Goal: Task Accomplishment & Management: Complete application form

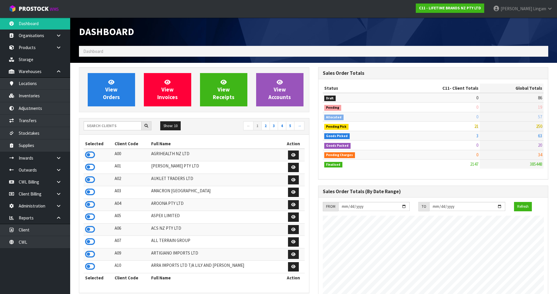
scroll to position [443, 239]
click at [116, 128] on input "text" at bounding box center [113, 125] width 58 height 9
type input "KI"
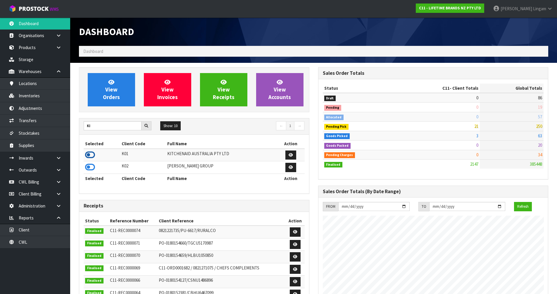
click at [90, 151] on icon at bounding box center [90, 155] width 10 height 9
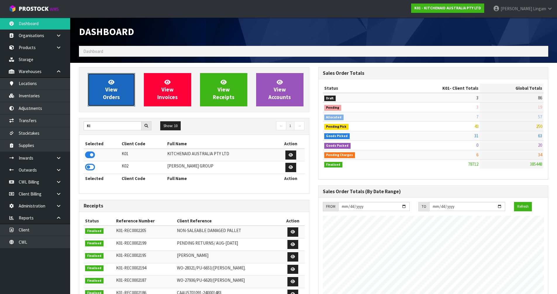
click at [111, 95] on span "View Orders" at bounding box center [111, 90] width 17 height 22
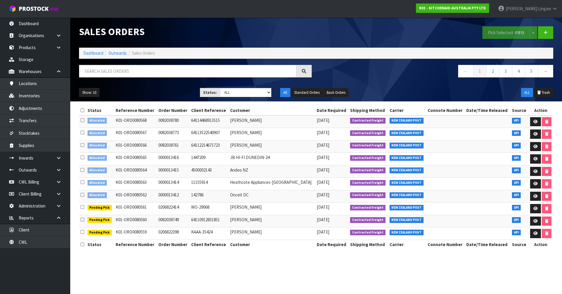
click at [83, 112] on icon at bounding box center [82, 110] width 4 height 4
click at [500, 34] on button "Pick Selected - FIFO" at bounding box center [505, 32] width 47 height 13
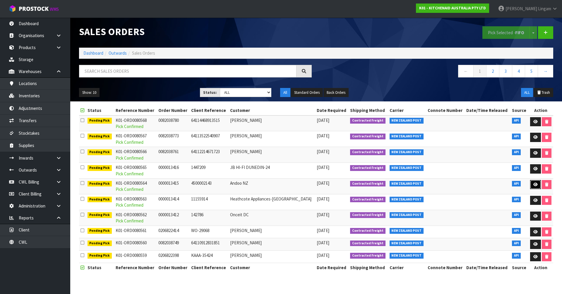
click at [537, 186] on link at bounding box center [535, 184] width 11 height 9
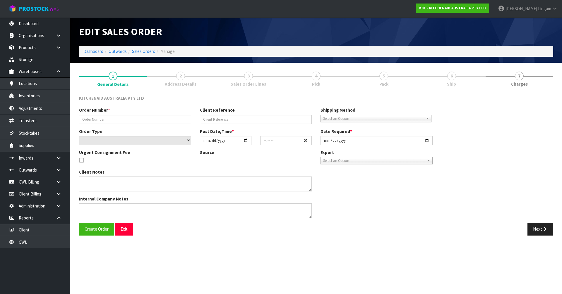
type input "0000013415"
type input "4500002143"
select select "number:0"
type input "[DATE]"
type input "20:31:57.000"
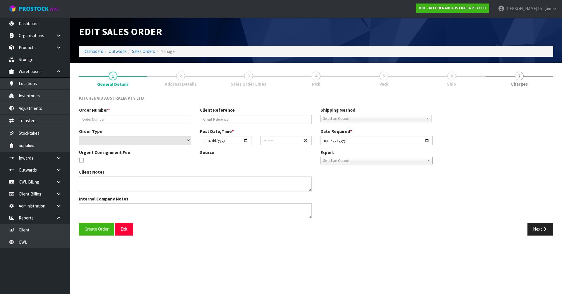
type input "[DATE]"
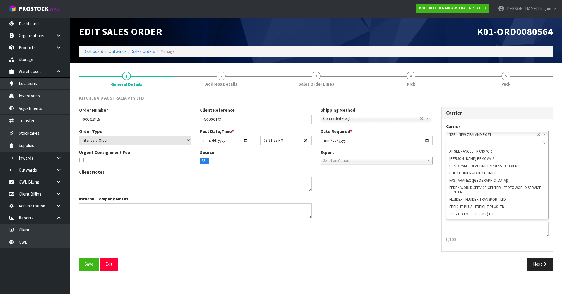
scroll to position [56, 0]
click at [453, 132] on span "NZP - NEW ZEALAND POST" at bounding box center [492, 134] width 89 height 7
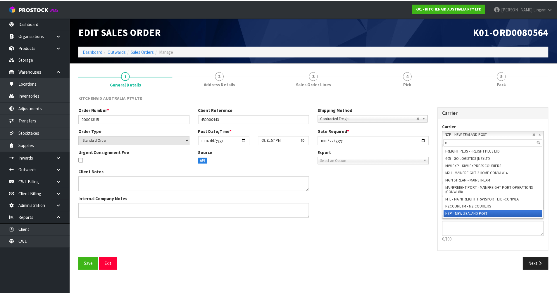
scroll to position [0, 0]
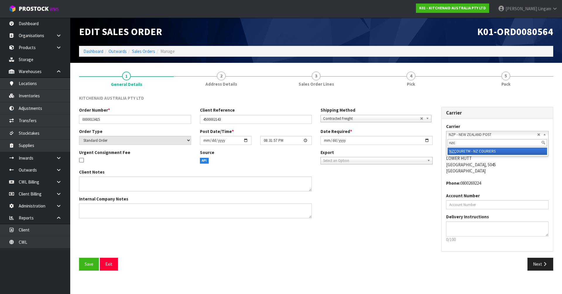
type input "nzc"
click at [476, 151] on li "NZC OURETM - NZ COURIERS" at bounding box center [497, 151] width 100 height 7
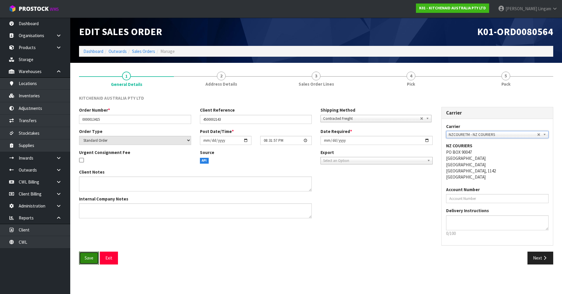
drag, startPoint x: 87, startPoint y: 257, endPoint x: 232, endPoint y: 155, distance: 176.7
click at [88, 257] on span "Save" at bounding box center [89, 258] width 9 height 6
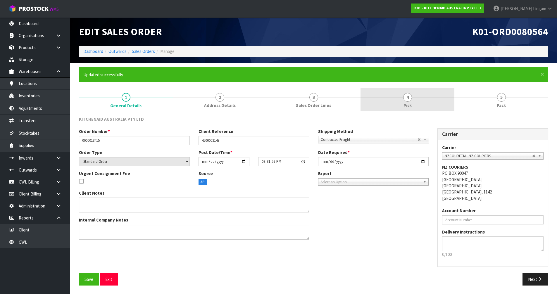
click at [415, 107] on link "4 Pick" at bounding box center [408, 99] width 94 height 23
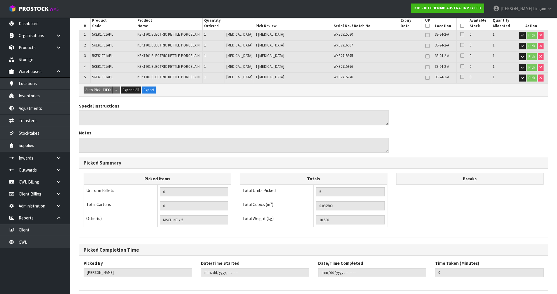
scroll to position [157, 0]
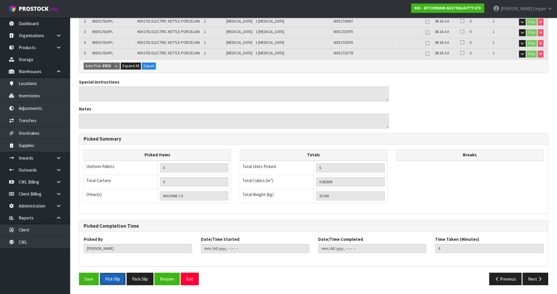
click at [111, 282] on button "Pick Slip" at bounding box center [113, 279] width 26 height 13
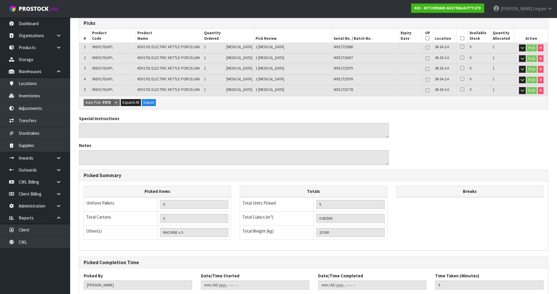
scroll to position [0, 0]
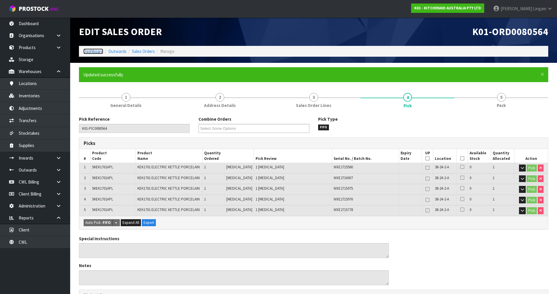
click at [90, 53] on link "Dashboard" at bounding box center [93, 52] width 20 height 6
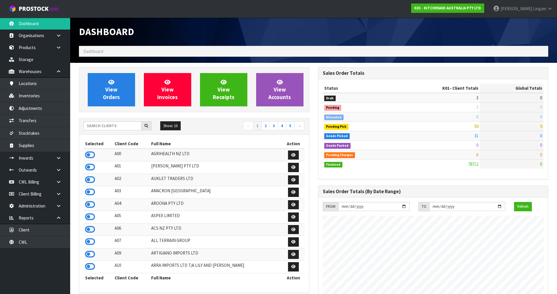
scroll to position [443, 239]
click at [112, 126] on input "text" at bounding box center [113, 125] width 58 height 9
click at [110, 95] on span "View Orders" at bounding box center [111, 90] width 17 height 22
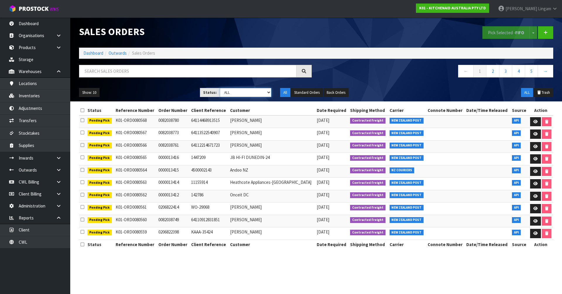
click at [265, 94] on select "Draft Pending Allocated Pending Pick Goods Picked Goods Packed Pending Charges …" at bounding box center [246, 92] width 52 height 9
select select "string:6"
click at [220, 88] on select "Draft Pending Allocated Pending Pick Goods Picked Goods Packed Pending Charges …" at bounding box center [246, 92] width 52 height 9
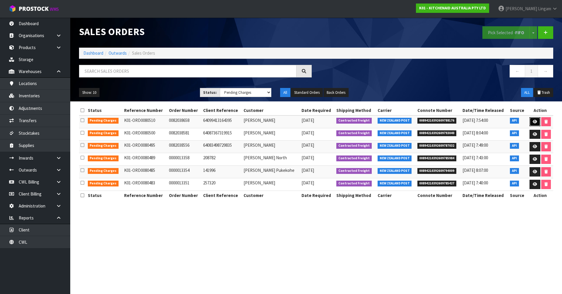
click at [535, 120] on icon at bounding box center [534, 122] width 4 height 4
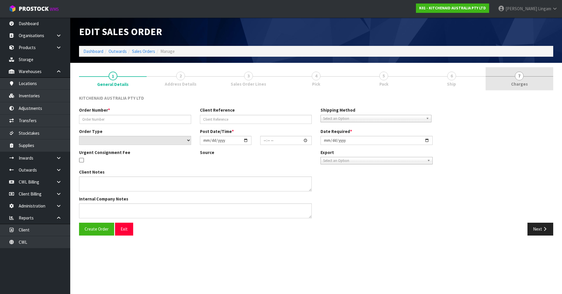
click at [538, 78] on link "7 [GEOGRAPHIC_DATA]" at bounding box center [519, 78] width 68 height 23
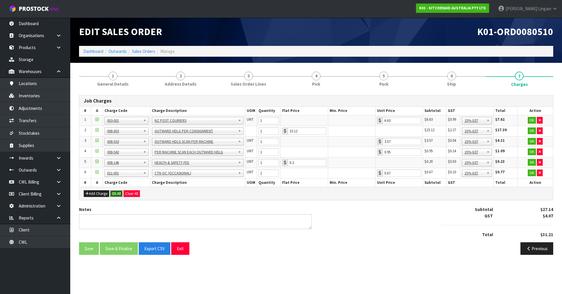
click at [118, 194] on button "Ok All" at bounding box center [116, 193] width 13 height 7
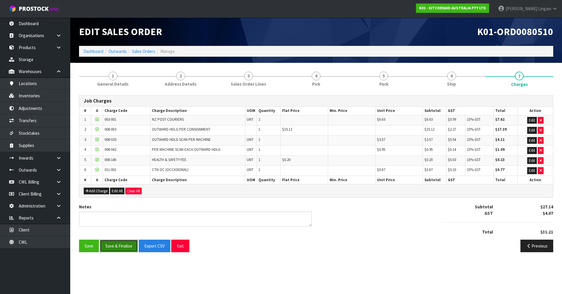
click at [123, 242] on button "Save & Finalise" at bounding box center [119, 246] width 38 height 13
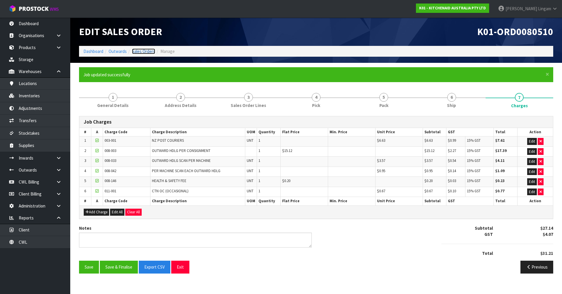
click at [143, 51] on link "Sales Orders" at bounding box center [143, 52] width 23 height 6
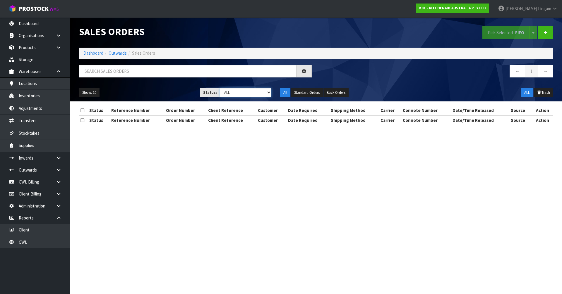
click at [256, 94] on select "Draft Pending Allocated Pending Pick Goods Picked Goods Packed Pending Charges …" at bounding box center [246, 92] width 52 height 9
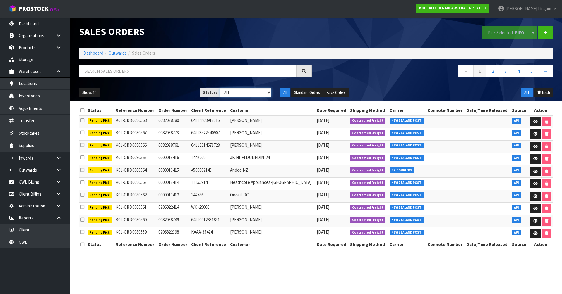
select select "string:6"
click at [220, 88] on select "Draft Pending Allocated Pending Pick Goods Picked Goods Packed Pending Charges …" at bounding box center [246, 92] width 52 height 9
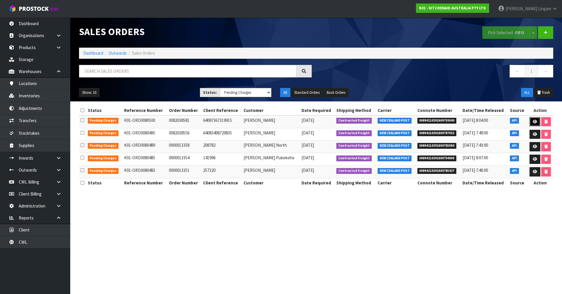
click at [529, 121] on link at bounding box center [534, 121] width 11 height 9
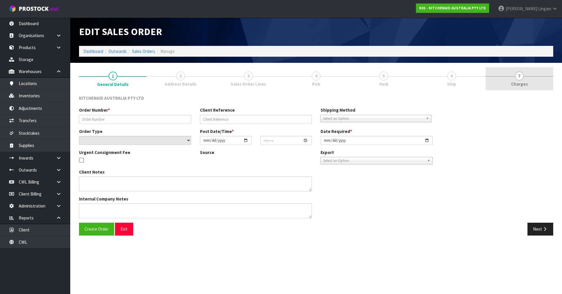
click at [530, 84] on link "7 [GEOGRAPHIC_DATA]" at bounding box center [519, 78] width 68 height 23
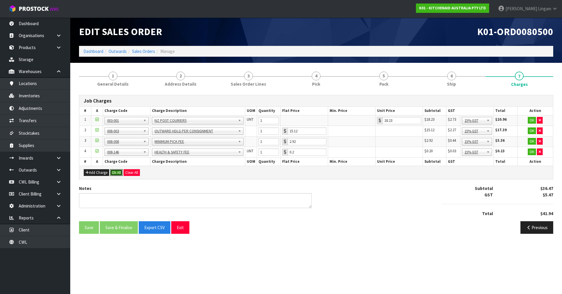
click at [116, 174] on button "Ok All" at bounding box center [116, 172] width 13 height 7
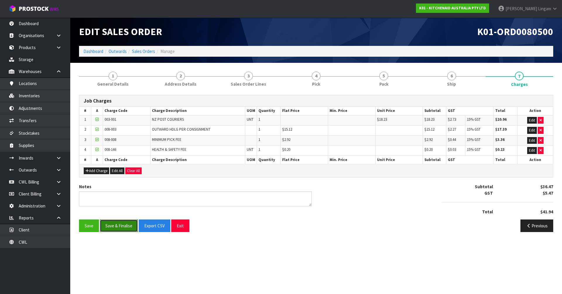
click at [123, 227] on button "Save & Finalise" at bounding box center [119, 226] width 38 height 13
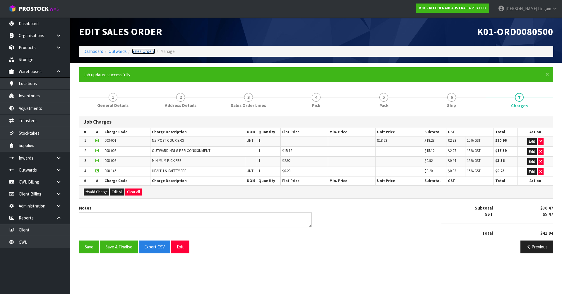
click at [146, 53] on link "Sales Orders" at bounding box center [143, 52] width 23 height 6
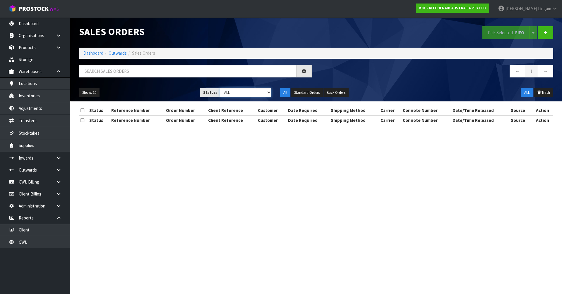
click at [256, 92] on select "Draft Pending Allocated Pending Pick Goods Picked Goods Packed Pending Charges …" at bounding box center [246, 92] width 52 height 9
select select "string:6"
click at [220, 88] on select "Draft Pending Allocated Pending Pick Goods Picked Goods Packed Pending Charges …" at bounding box center [246, 92] width 52 height 9
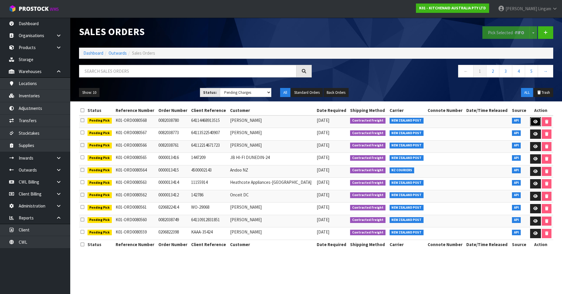
click at [534, 123] on icon at bounding box center [535, 122] width 4 height 4
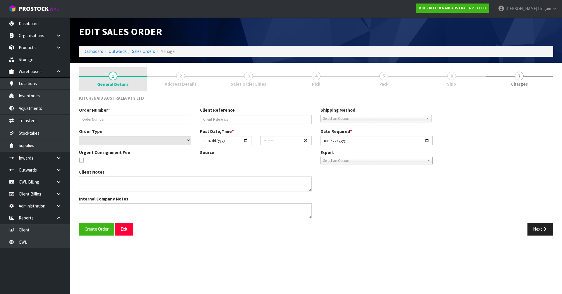
type input "0082038780"
type input "64114468913515"
select select "number:0"
type input "[DATE]"
type input "06:38:47.000"
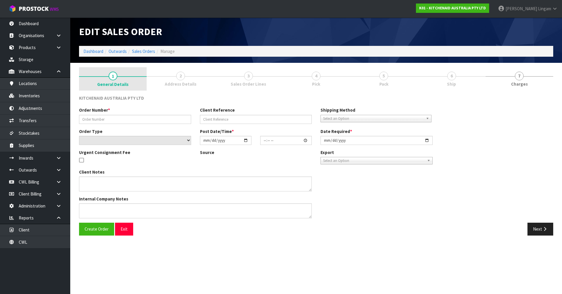
type input "[DATE]"
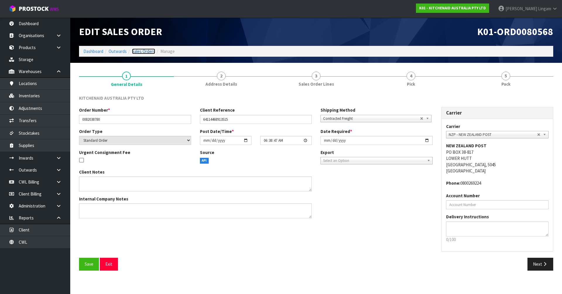
click at [146, 50] on link "Sales Orders" at bounding box center [143, 52] width 23 height 6
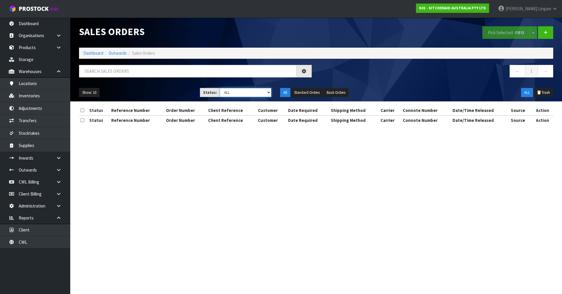
click at [261, 93] on select "Draft Pending Allocated Pending Pick Goods Picked Goods Packed Pending Charges …" at bounding box center [246, 92] width 52 height 9
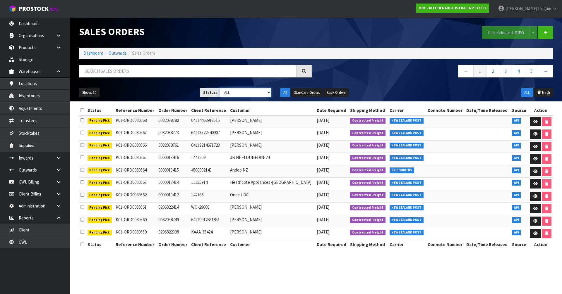
select select "string:6"
click at [220, 88] on select "Draft Pending Allocated Pending Pick Goods Picked Goods Packed Pending Charges …" at bounding box center [246, 92] width 52 height 9
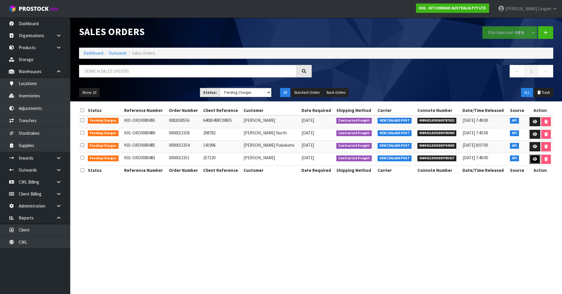
click at [532, 156] on link at bounding box center [534, 159] width 11 height 9
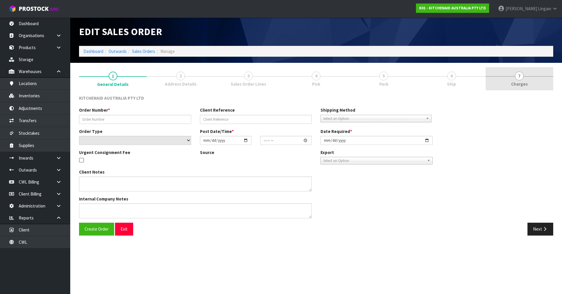
type input "0000013351"
type input "257320"
select select "number:0"
type input "[DATE]"
type input "16:32:40.000"
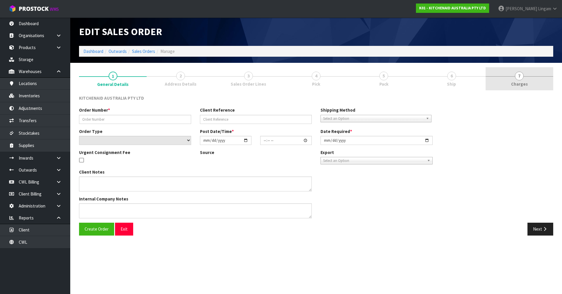
type input "[DATE]"
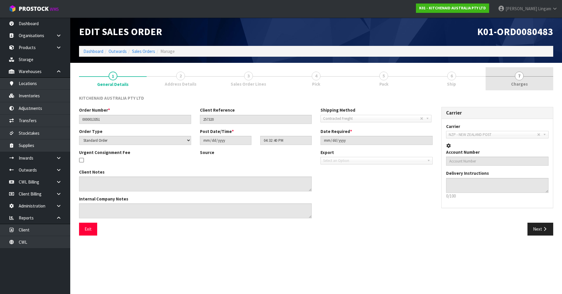
click at [540, 78] on link "7 [GEOGRAPHIC_DATA]" at bounding box center [519, 78] width 68 height 23
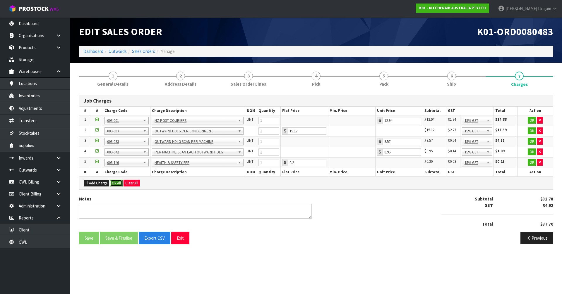
click at [117, 181] on button "Ok All" at bounding box center [116, 183] width 13 height 7
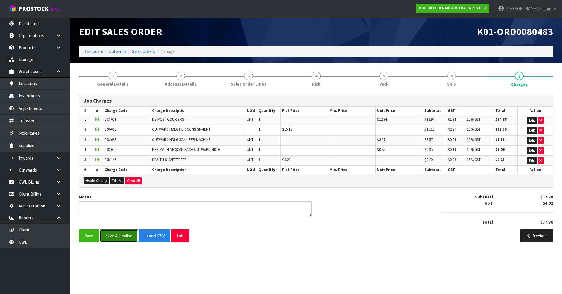
click at [116, 235] on button "Save & Finalise" at bounding box center [119, 236] width 38 height 13
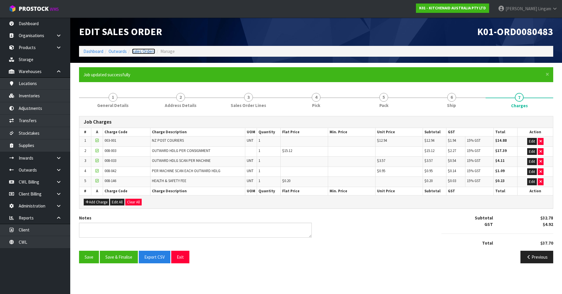
click at [145, 49] on link "Sales Orders" at bounding box center [143, 52] width 23 height 6
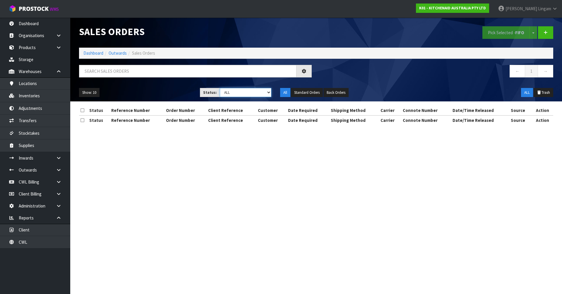
click at [268, 94] on select "Draft Pending Allocated Pending Pick Goods Picked Goods Packed Pending Charges …" at bounding box center [246, 92] width 52 height 9
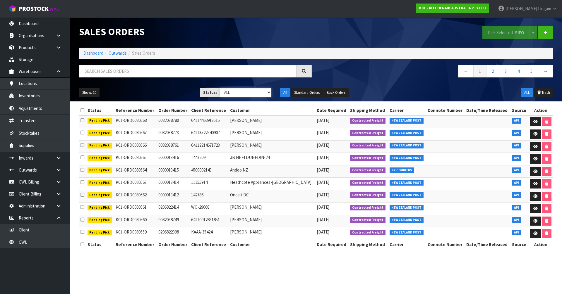
select select "string:6"
click at [220, 88] on select "Draft Pending Allocated Pending Pick Goods Picked Goods Packed Pending Charges …" at bounding box center [246, 92] width 52 height 9
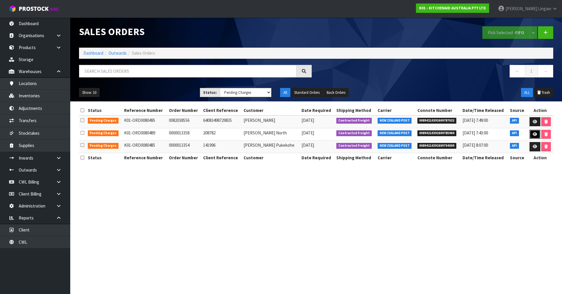
click at [532, 135] on icon at bounding box center [534, 134] width 4 height 4
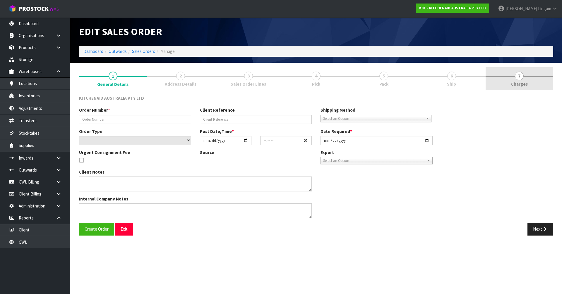
click at [535, 81] on link "7 [GEOGRAPHIC_DATA]" at bounding box center [519, 78] width 68 height 23
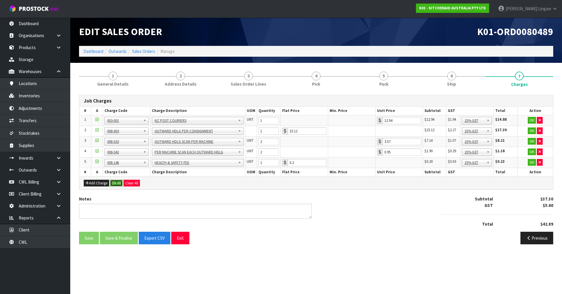
click at [118, 183] on button "Ok All" at bounding box center [116, 183] width 13 height 7
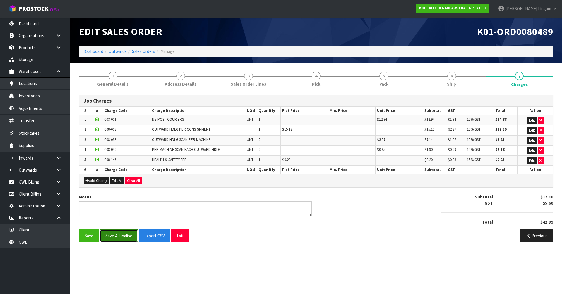
click at [116, 236] on button "Save & Finalise" at bounding box center [119, 236] width 38 height 13
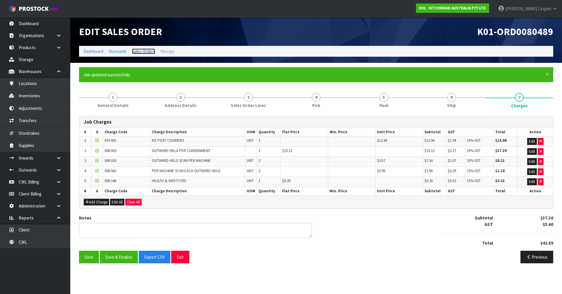
click at [148, 52] on link "Sales Orders" at bounding box center [143, 52] width 23 height 6
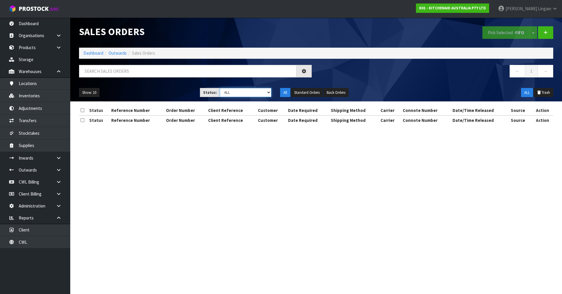
click at [259, 93] on select "Draft Pending Allocated Pending Pick Goods Picked Goods Packed Pending Charges …" at bounding box center [246, 92] width 52 height 9
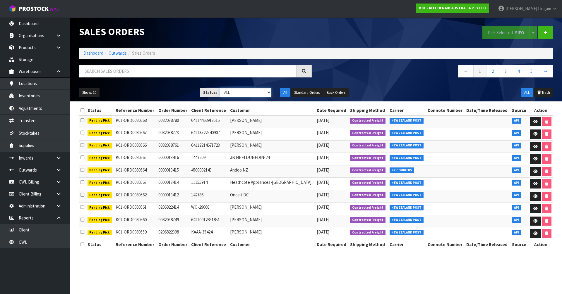
select select "string:6"
click at [220, 88] on select "Draft Pending Allocated Pending Pick Goods Picked Goods Packed Pending Charges …" at bounding box center [246, 92] width 52 height 9
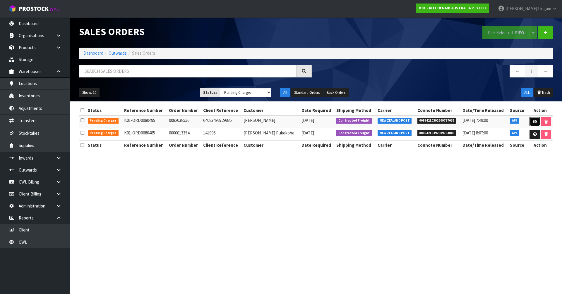
click at [533, 120] on icon at bounding box center [534, 122] width 4 height 4
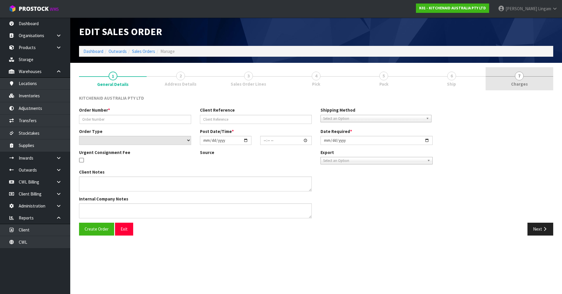
type input "0082038556"
type input "64083498729835"
select select "number:0"
type input "[DATE]"
type input "16:41:02.000"
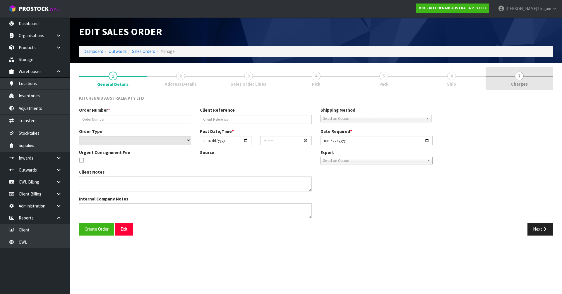
type input "[DATE]"
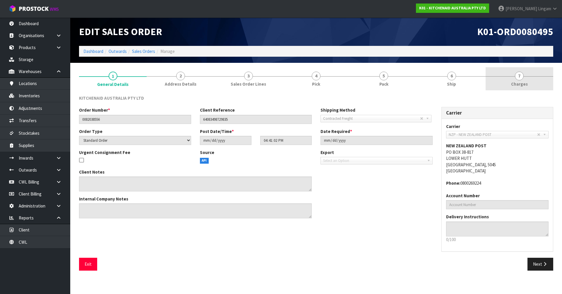
click at [531, 86] on link "7 [GEOGRAPHIC_DATA]" at bounding box center [519, 78] width 68 height 23
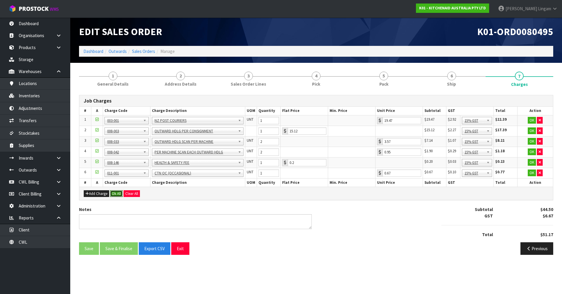
click at [113, 194] on button "Ok All" at bounding box center [116, 193] width 13 height 7
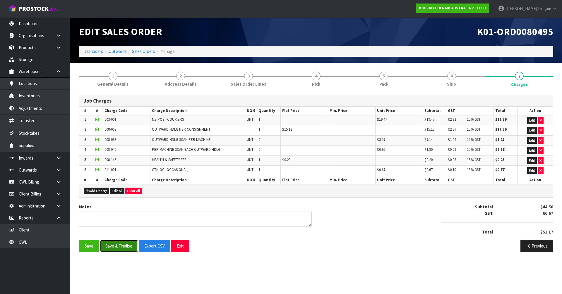
click at [125, 246] on button "Save & Finalise" at bounding box center [119, 246] width 38 height 13
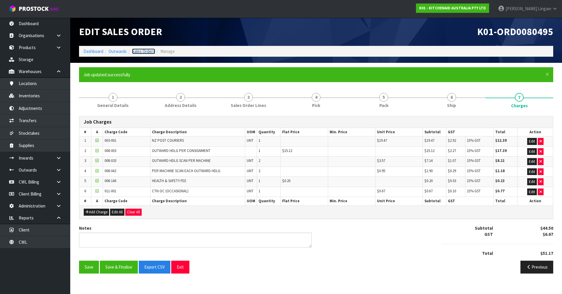
click at [150, 53] on link "Sales Orders" at bounding box center [143, 52] width 23 height 6
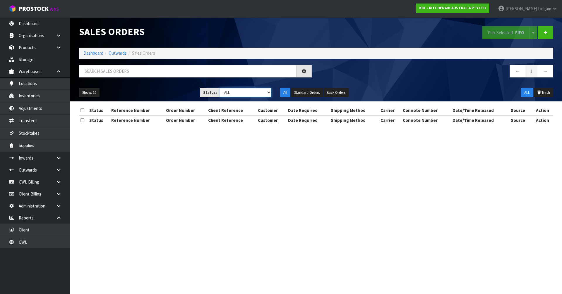
click at [253, 91] on select "Draft Pending Allocated Pending Pick Goods Picked Goods Packed Pending Charges …" at bounding box center [246, 92] width 52 height 9
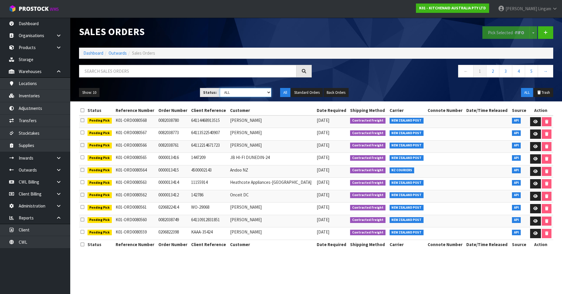
select select "string:6"
click at [220, 88] on select "Draft Pending Allocated Pending Pick Goods Picked Goods Packed Pending Charges …" at bounding box center [246, 92] width 52 height 9
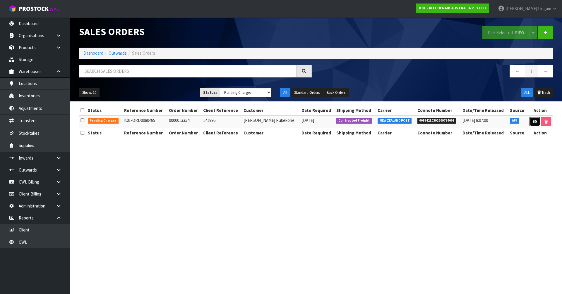
click at [535, 119] on link at bounding box center [534, 121] width 11 height 9
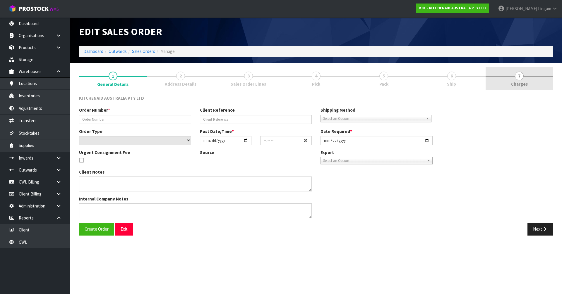
click at [535, 82] on link "7 [GEOGRAPHIC_DATA]" at bounding box center [519, 78] width 68 height 23
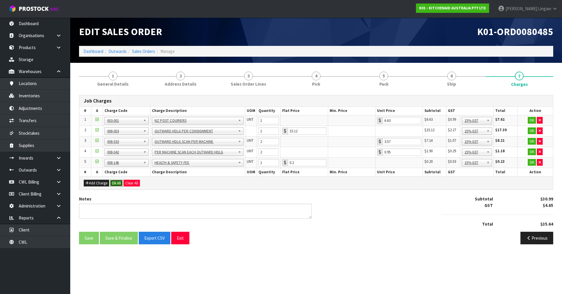
click at [114, 185] on button "Ok All" at bounding box center [116, 183] width 13 height 7
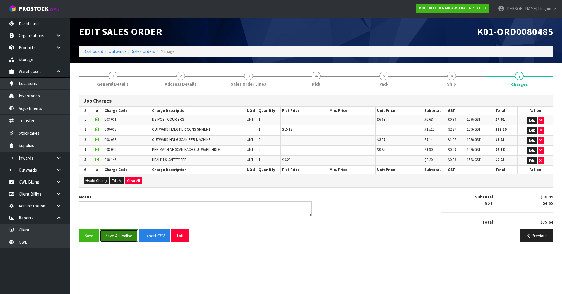
click at [117, 234] on button "Save & Finalise" at bounding box center [119, 236] width 38 height 13
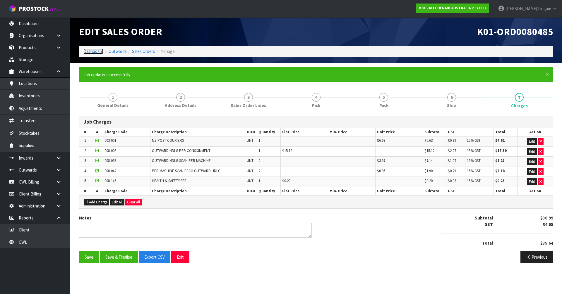
click at [95, 51] on link "Dashboard" at bounding box center [93, 52] width 20 height 6
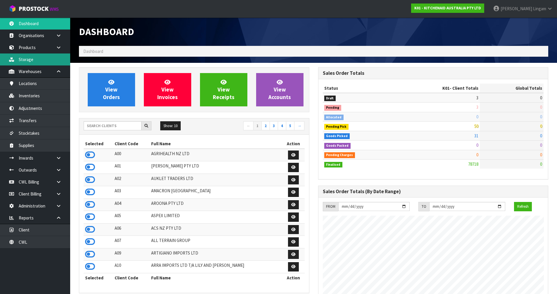
scroll to position [443, 239]
click at [121, 127] on input "text" at bounding box center [113, 125] width 58 height 9
click at [96, 128] on input "text" at bounding box center [113, 125] width 58 height 9
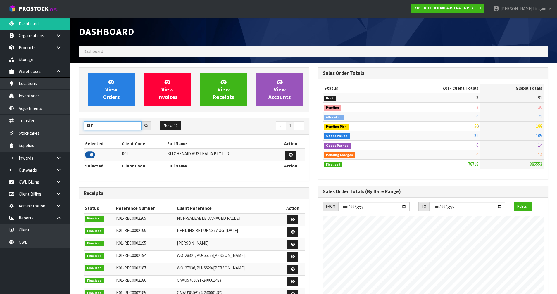
type input "KIT"
click at [90, 154] on icon at bounding box center [90, 155] width 10 height 9
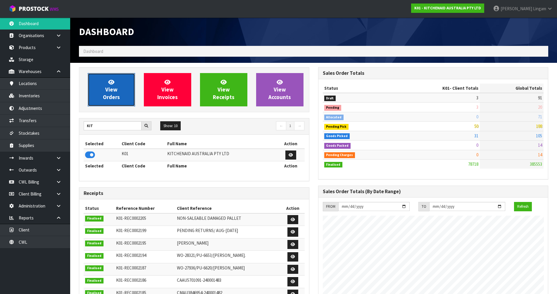
click at [112, 95] on span "View Orders" at bounding box center [111, 90] width 17 height 22
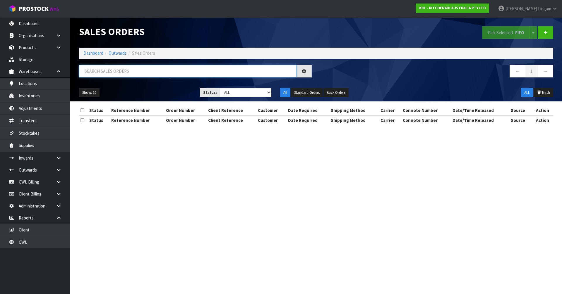
click at [217, 71] on input "text" at bounding box center [187, 71] width 217 height 13
paste input "0000013406"
type input "0000013406"
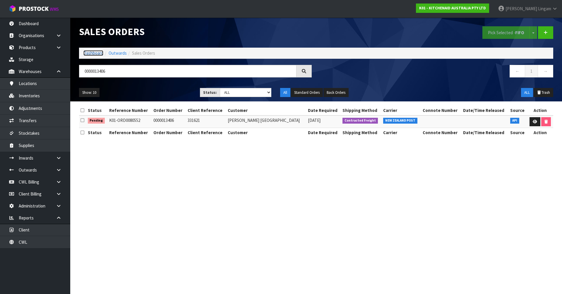
click at [99, 54] on link "Dashboard" at bounding box center [93, 53] width 20 height 6
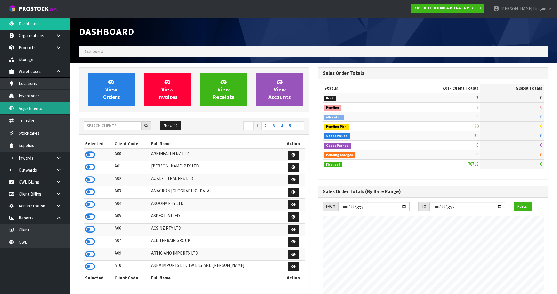
scroll to position [443, 239]
click at [123, 126] on input "text" at bounding box center [113, 125] width 58 height 9
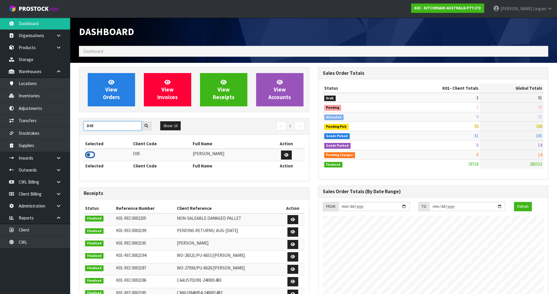
type input "D05"
click at [91, 155] on icon at bounding box center [90, 155] width 10 height 9
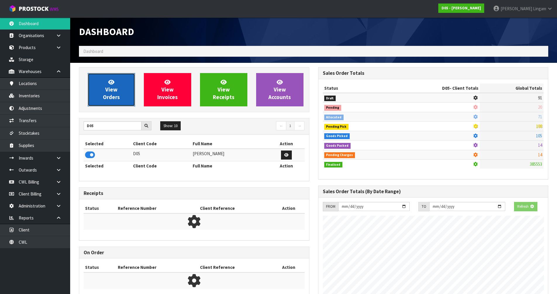
scroll to position [292109, 292227]
click at [113, 91] on span "View Orders" at bounding box center [111, 90] width 17 height 22
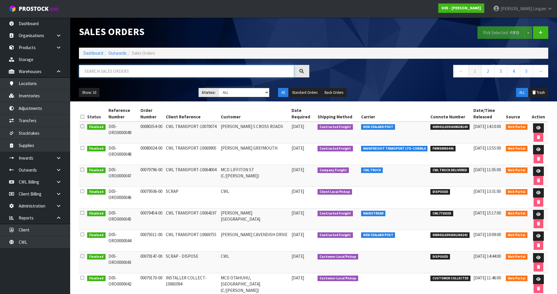
click at [110, 73] on input "text" at bounding box center [186, 71] width 215 height 13
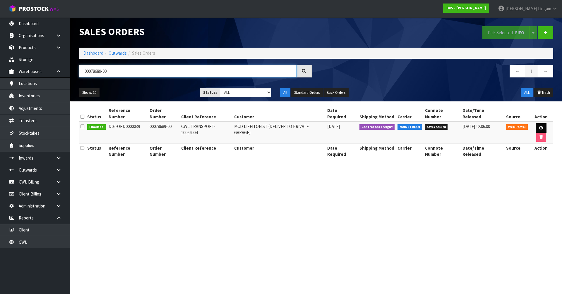
type input "00078689-00"
click at [538, 126] on icon at bounding box center [540, 128] width 4 height 4
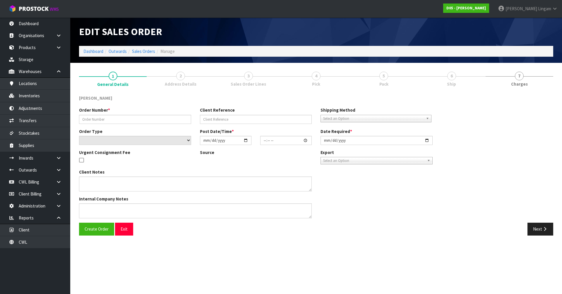
type input "00078689-00"
type input "CWL TRANSPORT-10064004"
select select "number:0"
type input "[DATE]"
type input "10:02:00.000"
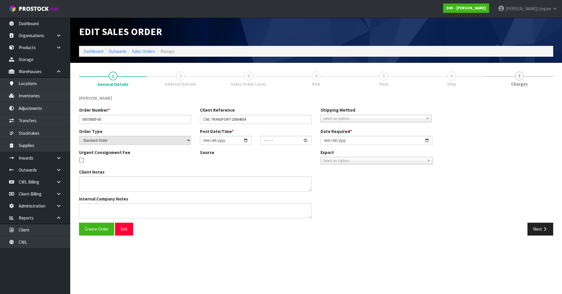
type input "[DATE]"
type textarea "DELIVERY TO PRIVATE GARAGE - CALL [PERSON_NAME] [PHONE_NUMBER] PRIOR SO HE CAN …"
type textarea "I AM TRYING TO FIND OUT WHERE THESE SCREENS ARE. I HAVE SENT EMAILS BASE RATE O…"
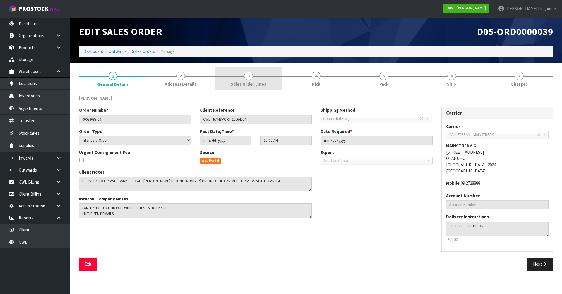
click at [257, 82] on span "Sales Order Lines" at bounding box center [247, 84] width 35 height 6
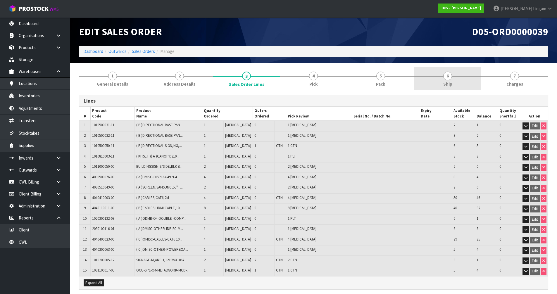
click at [447, 83] on span "Ship" at bounding box center [447, 84] width 9 height 6
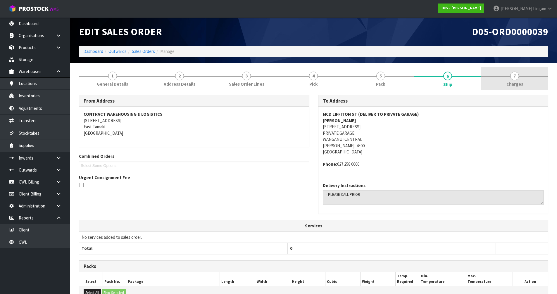
click at [518, 82] on span "Charges" at bounding box center [515, 84] width 17 height 6
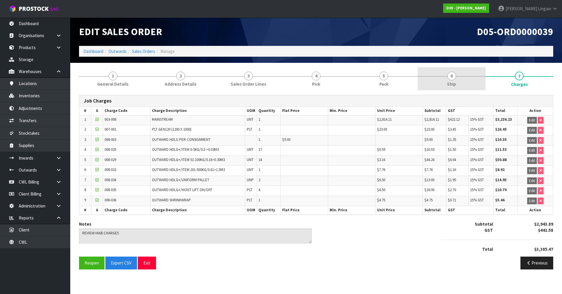
click at [449, 84] on span "Ship" at bounding box center [451, 84] width 9 height 6
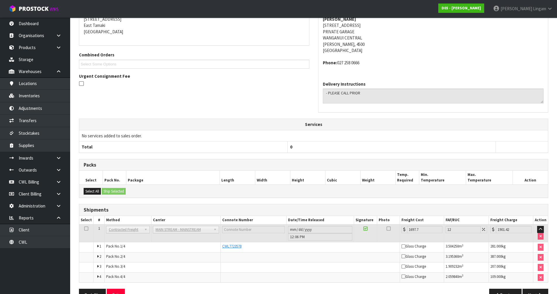
scroll to position [118, 0]
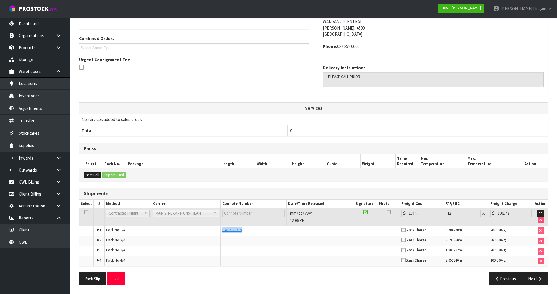
drag, startPoint x: 245, startPoint y: 230, endPoint x: 221, endPoint y: 230, distance: 24.3
click at [221, 230] on td "CWL7723578" at bounding box center [310, 231] width 179 height 10
copy span "CWL7723578"
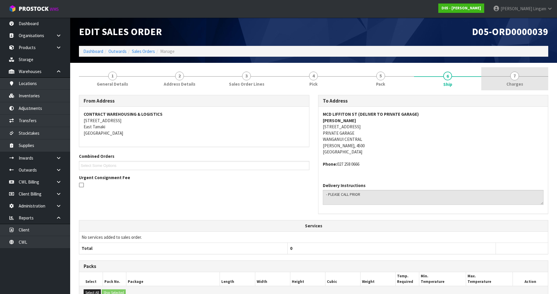
click at [521, 82] on span "Charges" at bounding box center [515, 84] width 17 height 6
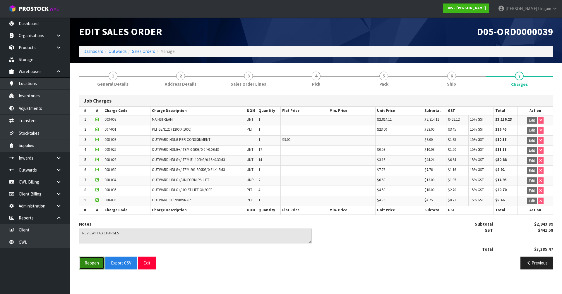
click at [91, 265] on button "Reopen" at bounding box center [91, 263] width 25 height 13
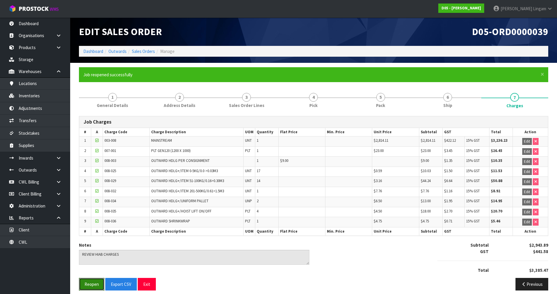
scroll to position [5, 0]
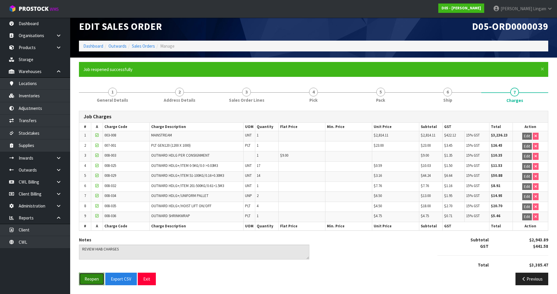
click at [86, 280] on button "Reopen" at bounding box center [91, 279] width 25 height 13
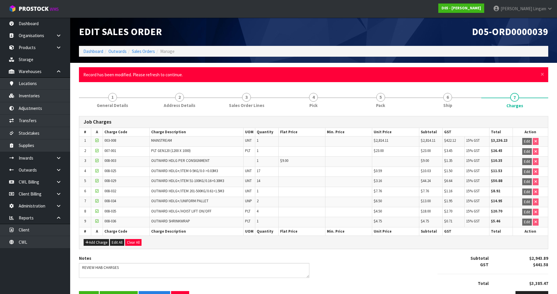
scroll to position [18, 0]
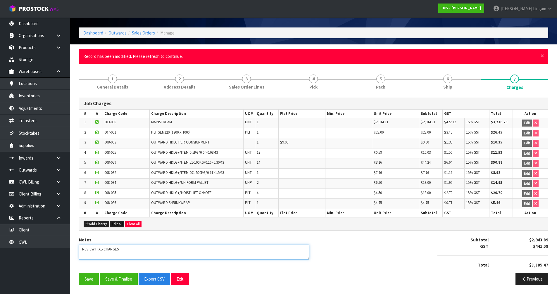
click at [137, 250] on textarea at bounding box center [194, 252] width 230 height 15
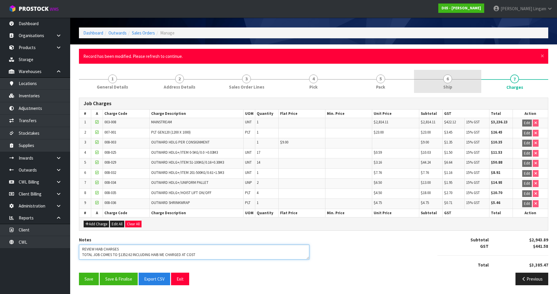
type textarea "REVIEW HIAB CHARGES TOTAL JOB COMES TO $1352.62 INCLUDING HAIB WE CHARGED AT CO…"
click at [460, 84] on link "6 Ship" at bounding box center [447, 81] width 67 height 23
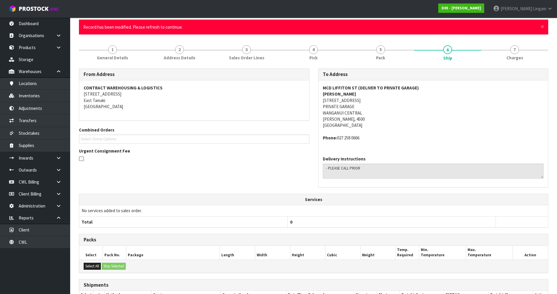
scroll to position [0, 0]
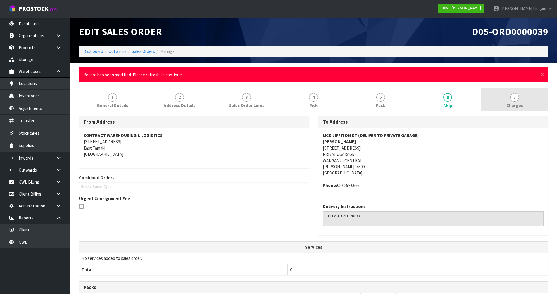
click at [522, 104] on span "Charges" at bounding box center [515, 105] width 17 height 6
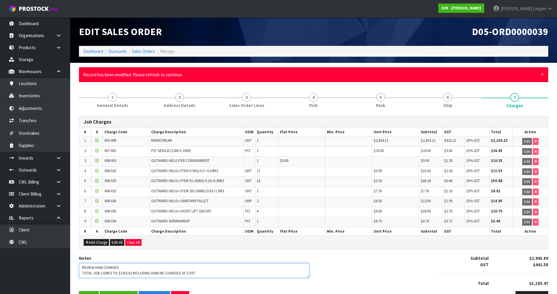
click at [204, 276] on textarea at bounding box center [194, 270] width 230 height 15
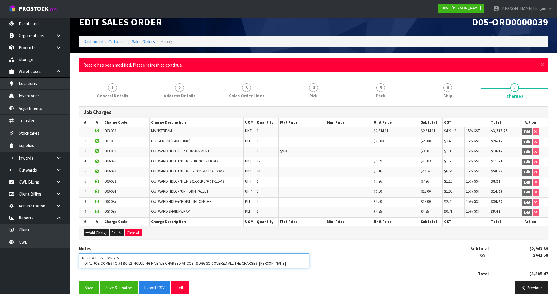
scroll to position [18, 0]
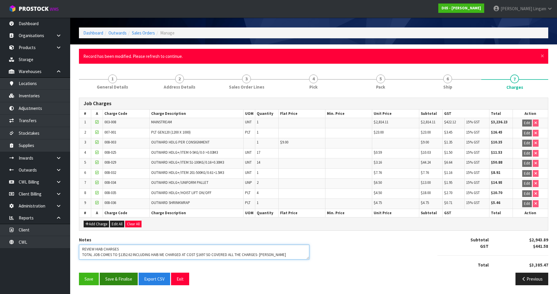
type textarea "REVIEW HIAB CHARGES TOTAL JOB COMES TO $1352.62 INCLUDING HAIB WE CHARGED AT CO…"
click at [111, 285] on button "Save & Finalise" at bounding box center [119, 279] width 38 height 13
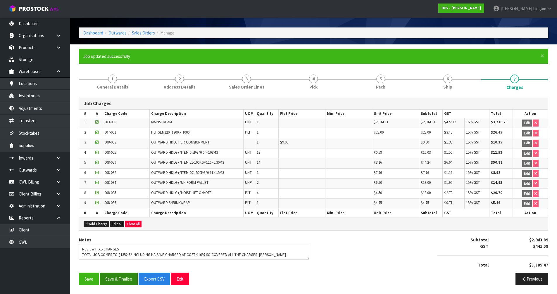
scroll to position [0, 0]
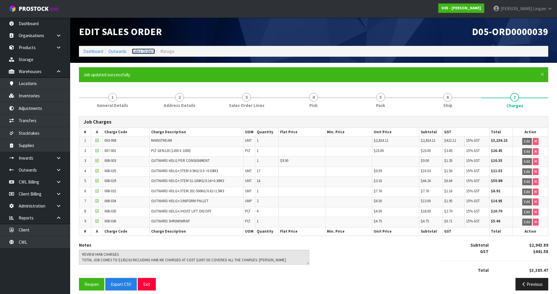
click at [148, 52] on link "Sales Orders" at bounding box center [143, 52] width 23 height 6
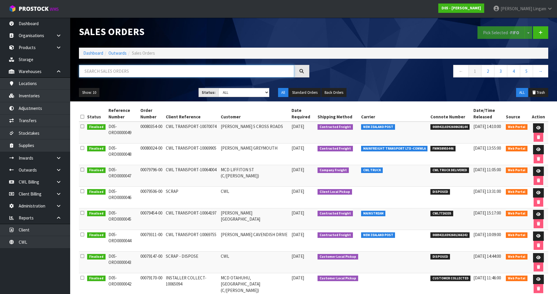
click at [145, 73] on input "text" at bounding box center [186, 71] width 215 height 13
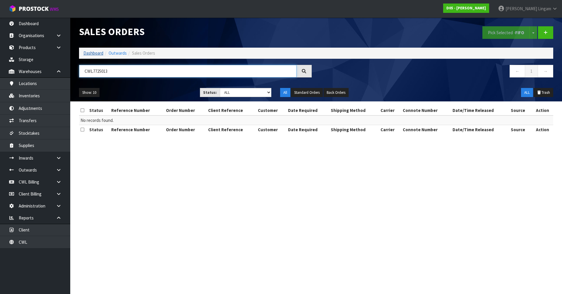
type input "CWL7725013"
click at [90, 54] on link "Dashboard" at bounding box center [93, 53] width 20 height 6
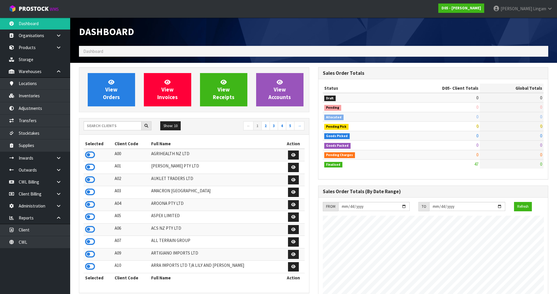
scroll to position [358, 239]
click at [104, 125] on input "text" at bounding box center [113, 125] width 58 height 9
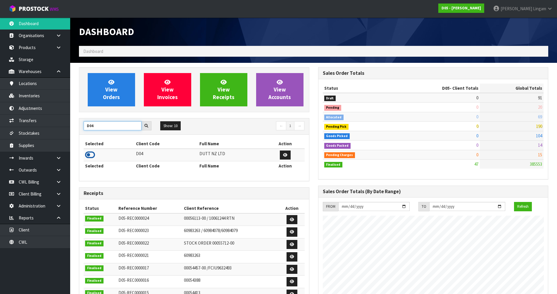
type input "D04"
click at [89, 154] on icon at bounding box center [90, 155] width 10 height 9
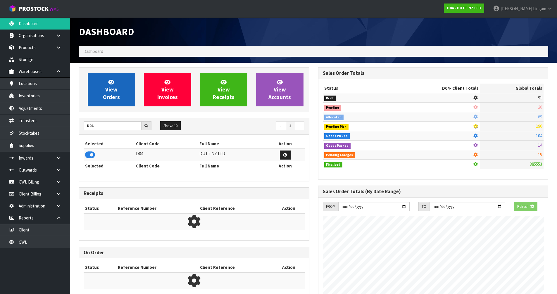
scroll to position [365, 239]
click at [108, 99] on span "View Orders" at bounding box center [111, 90] width 17 height 22
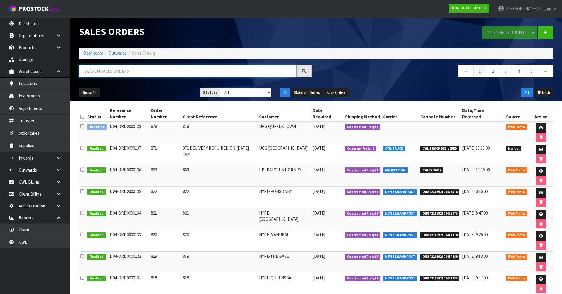
click at [135, 72] on input "text" at bounding box center [187, 71] width 217 height 13
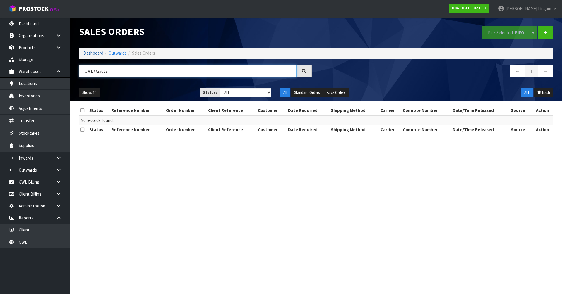
type input "CWL7725013"
click at [94, 52] on link "Dashboard" at bounding box center [93, 53] width 20 height 6
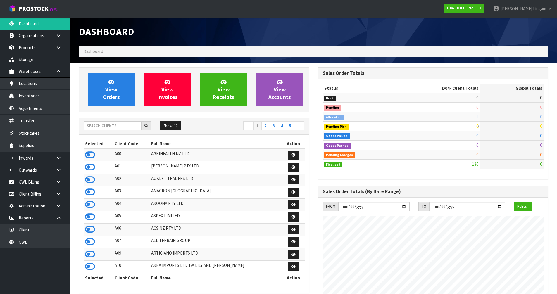
scroll to position [443, 239]
click at [115, 95] on span "View Orders" at bounding box center [111, 90] width 17 height 22
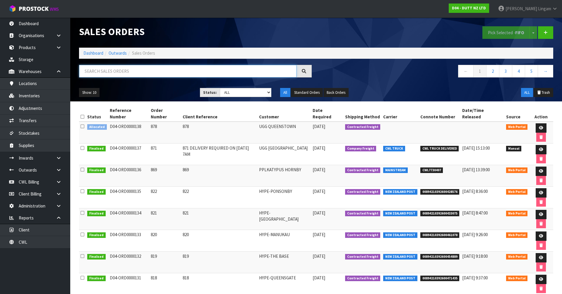
click at [138, 74] on input "text" at bounding box center [187, 71] width 217 height 13
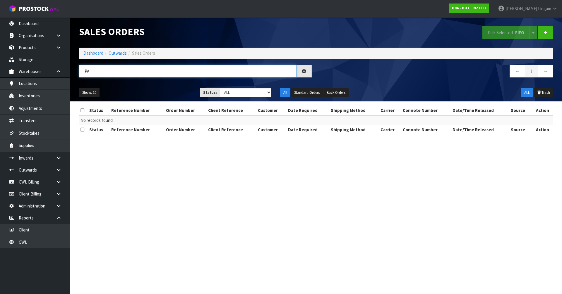
type input "P"
type input "COT"
click at [93, 52] on link "Dashboard" at bounding box center [93, 53] width 20 height 6
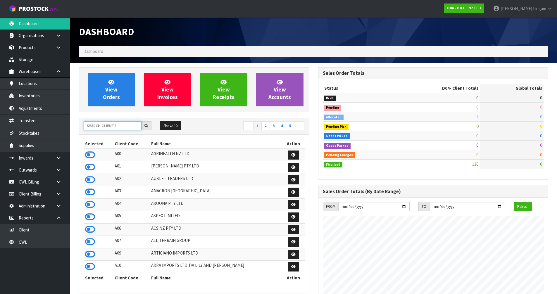
click at [98, 126] on input "text" at bounding box center [113, 125] width 58 height 9
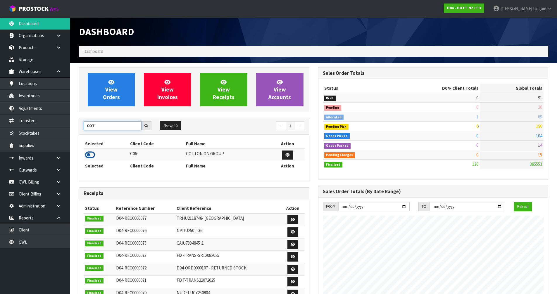
type input "COT"
click at [93, 155] on icon at bounding box center [90, 155] width 10 height 9
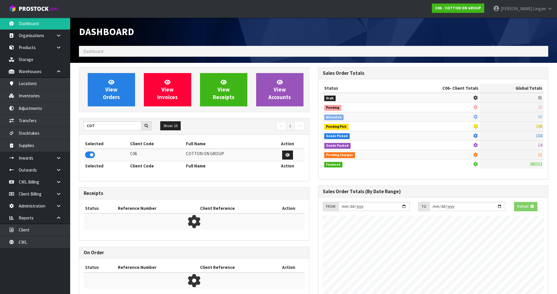
scroll to position [292102, 292227]
click at [103, 92] on link "View Orders" at bounding box center [111, 89] width 47 height 33
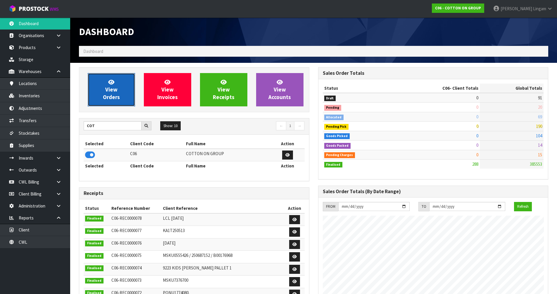
scroll to position [358, 239]
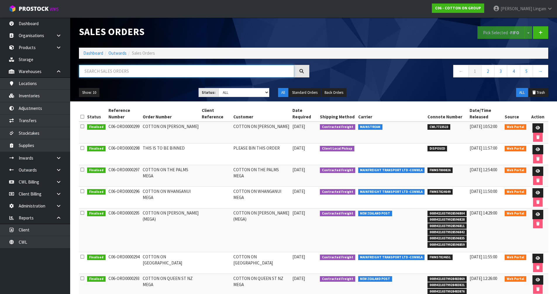
click at [109, 72] on input "text" at bounding box center [186, 71] width 215 height 13
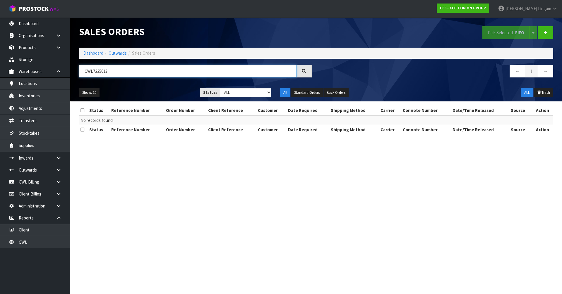
drag, startPoint x: 112, startPoint y: 71, endPoint x: 77, endPoint y: 74, distance: 35.5
click at [77, 74] on div "CWL7225013" at bounding box center [195, 73] width 241 height 17
type input "CWL7225013"
click at [92, 54] on link "Dashboard" at bounding box center [93, 53] width 20 height 6
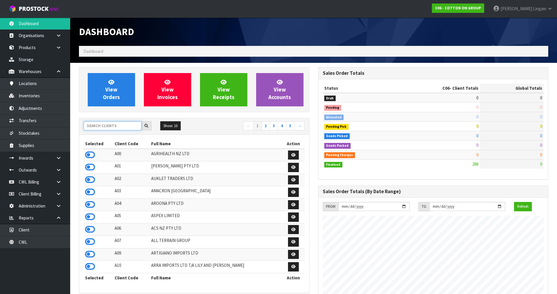
scroll to position [358, 239]
click at [105, 127] on input "text" at bounding box center [113, 125] width 58 height 9
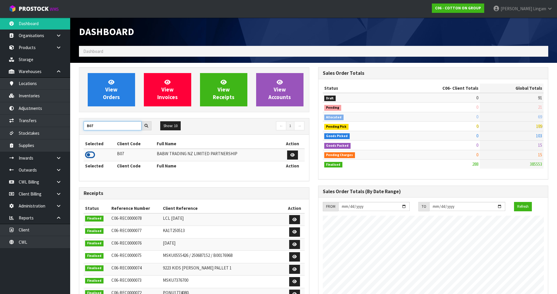
type input "B07"
click at [90, 151] on icon at bounding box center [90, 155] width 10 height 9
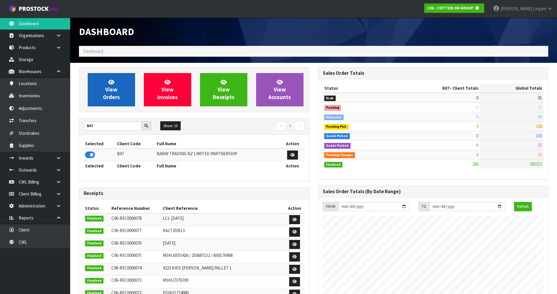
scroll to position [365, 239]
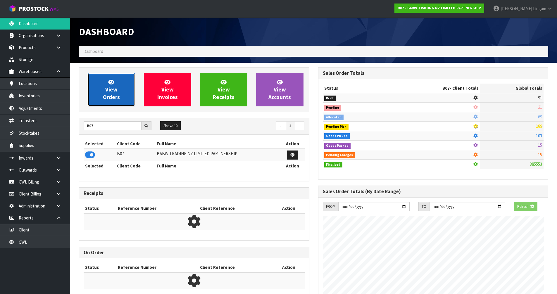
click at [121, 96] on link "View Orders" at bounding box center [111, 89] width 47 height 33
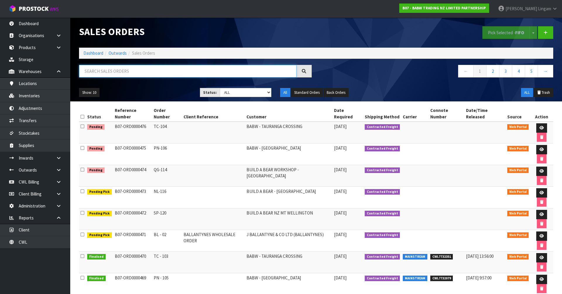
click at [126, 70] on input "text" at bounding box center [187, 71] width 217 height 13
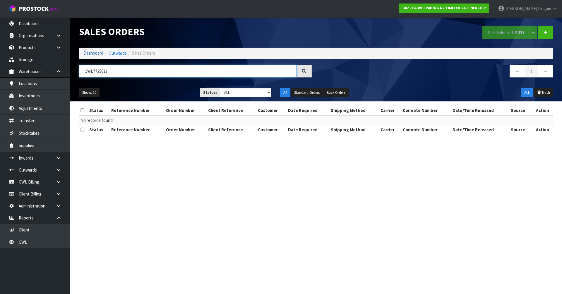
type input "CWL7725013"
click at [92, 53] on link "Dashboard" at bounding box center [93, 53] width 20 height 6
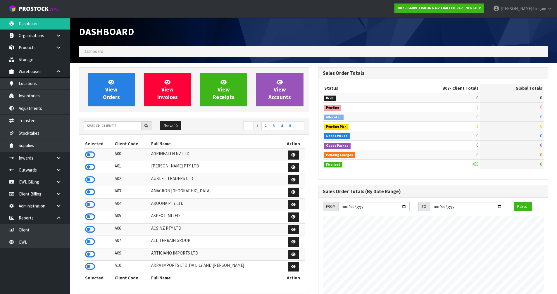
scroll to position [443, 239]
click at [97, 95] on link "View Orders" at bounding box center [111, 89] width 47 height 33
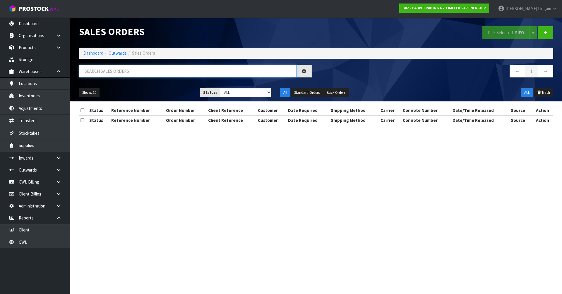
click at [133, 74] on input "text" at bounding box center [187, 71] width 217 height 13
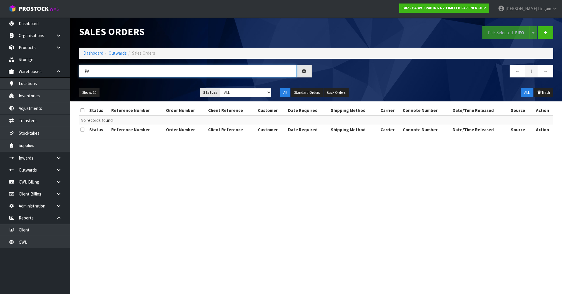
type input "P"
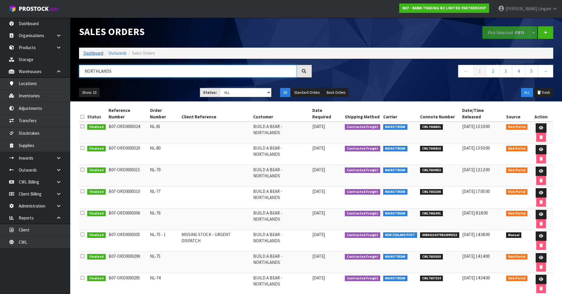
type input "NORTHLANDS"
click at [89, 52] on link "Dashboard" at bounding box center [93, 53] width 20 height 6
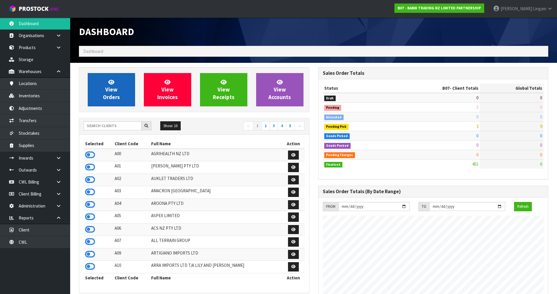
scroll to position [443, 239]
click at [116, 92] on span "View Orders" at bounding box center [111, 90] width 17 height 22
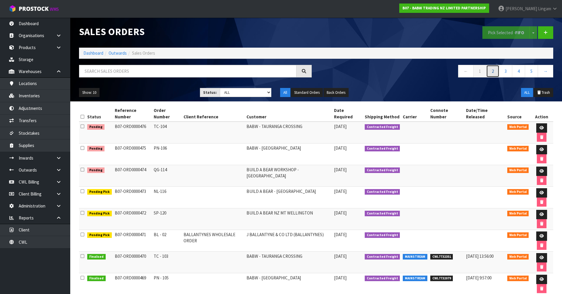
click at [490, 71] on link "2" at bounding box center [492, 71] width 13 height 13
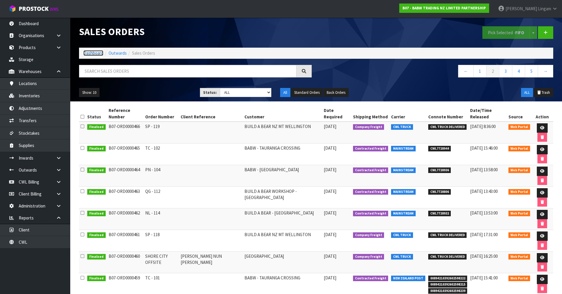
click at [100, 54] on link "Dashboard" at bounding box center [93, 53] width 20 height 6
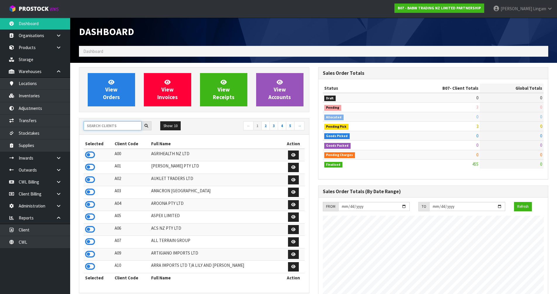
scroll to position [443, 239]
click at [100, 127] on input "text" at bounding box center [113, 125] width 58 height 9
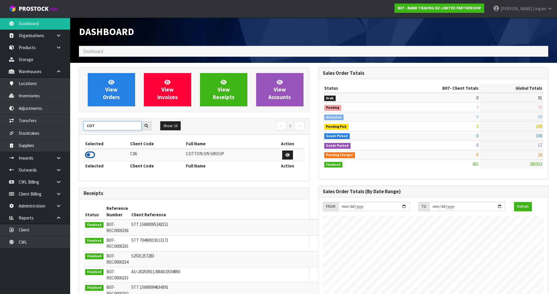
type input "COT"
click at [90, 158] on icon at bounding box center [90, 155] width 10 height 9
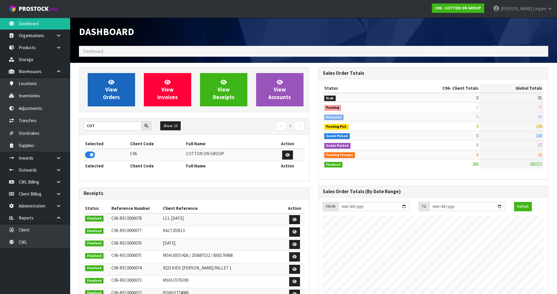
scroll to position [358, 239]
click at [109, 91] on span "View Orders" at bounding box center [111, 90] width 17 height 22
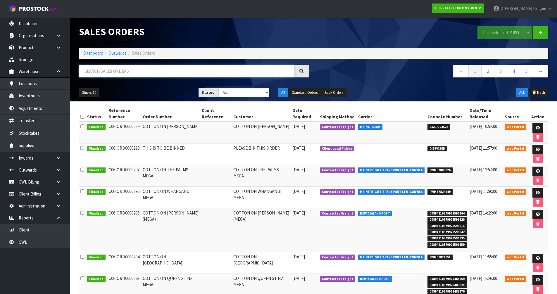
click at [149, 74] on input "text" at bounding box center [186, 71] width 215 height 13
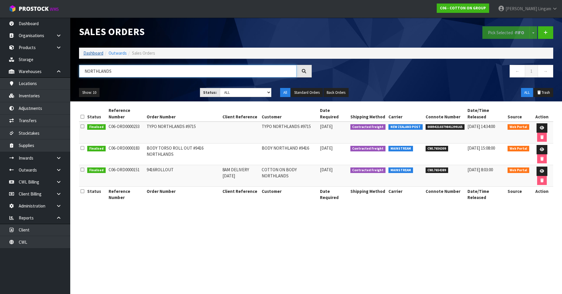
type input "NORTHLANDS"
click at [89, 54] on link "Dashboard" at bounding box center [93, 53] width 20 height 6
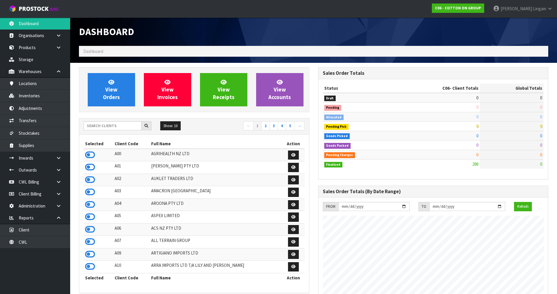
scroll to position [358, 239]
click at [103, 125] on input "text" at bounding box center [113, 125] width 58 height 9
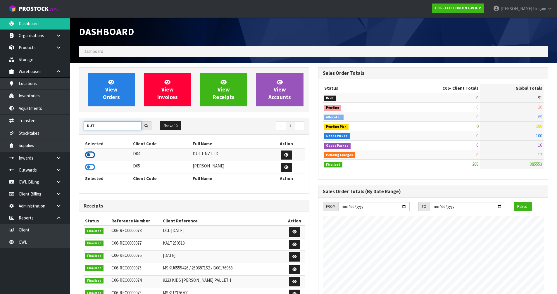
type input "DUT"
click at [86, 157] on icon at bounding box center [90, 155] width 10 height 9
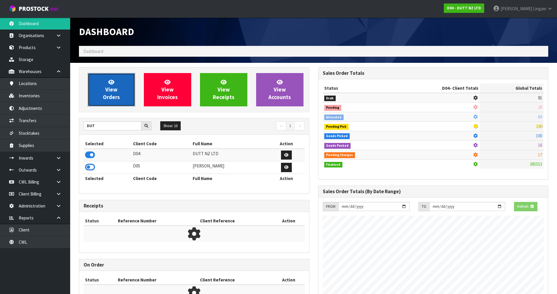
scroll to position [0, 0]
click at [106, 98] on span "View Orders" at bounding box center [111, 90] width 17 height 22
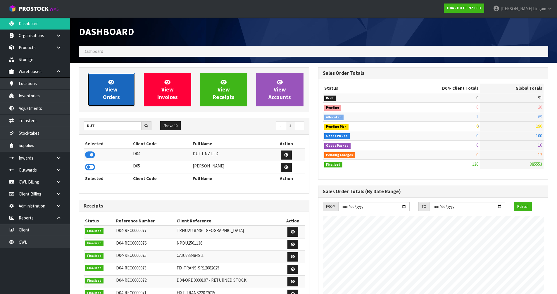
scroll to position [443, 239]
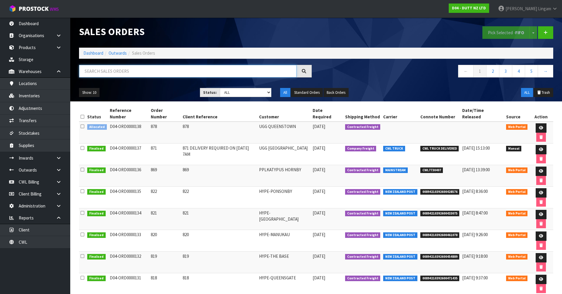
click at [141, 75] on input "text" at bounding box center [187, 71] width 217 height 13
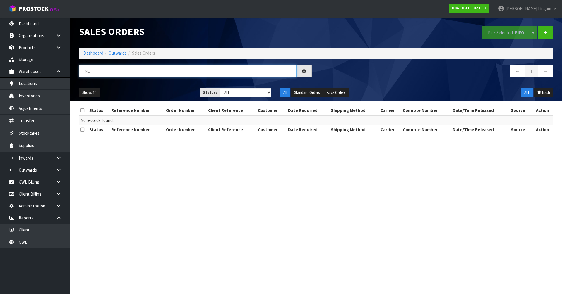
type input "N"
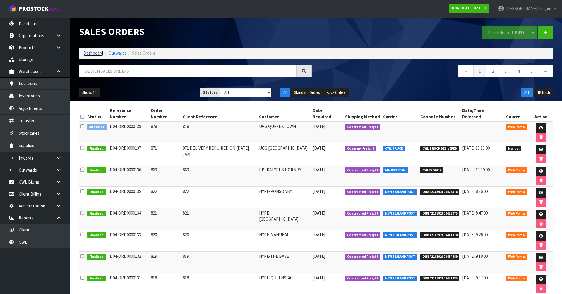
click at [92, 54] on link "Dashboard" at bounding box center [93, 53] width 20 height 6
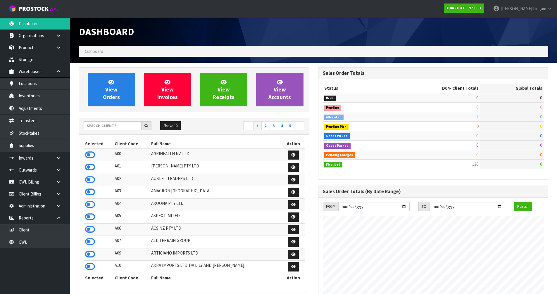
scroll to position [443, 239]
click at [105, 123] on input "text" at bounding box center [113, 125] width 58 height 9
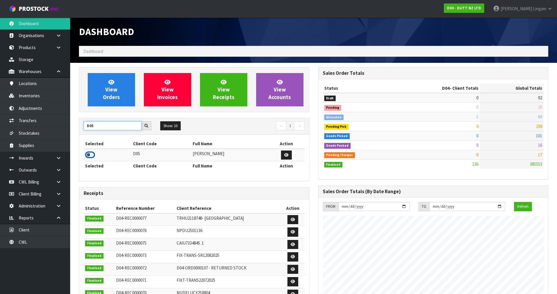
type input "D05"
click at [87, 153] on icon at bounding box center [90, 155] width 10 height 9
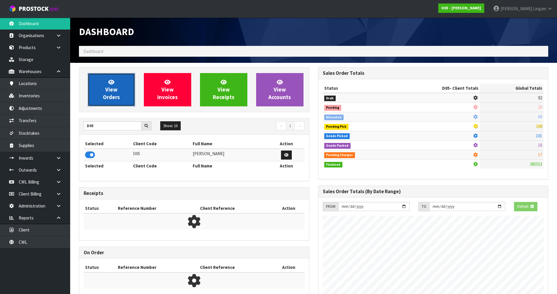
click at [116, 99] on span "View Orders" at bounding box center [111, 90] width 17 height 22
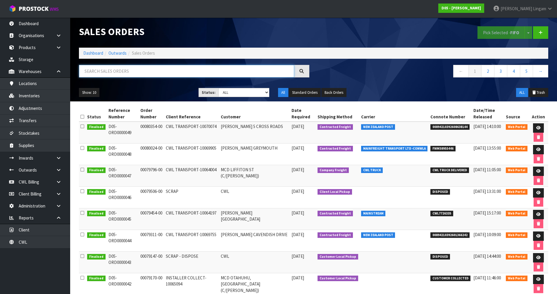
click at [204, 73] on input "text" at bounding box center [186, 71] width 215 height 13
paste input "CWL7725013"
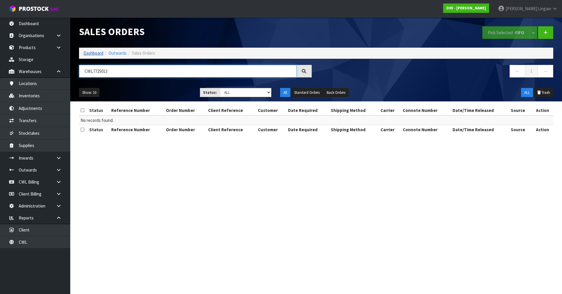
type input "CWL7725013"
click at [91, 53] on link "Dashboard" at bounding box center [93, 53] width 20 height 6
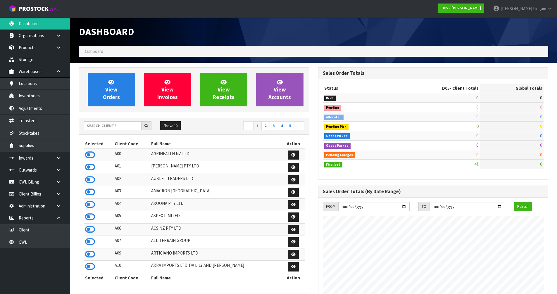
scroll to position [358, 239]
click at [117, 124] on input "text" at bounding box center [113, 125] width 58 height 9
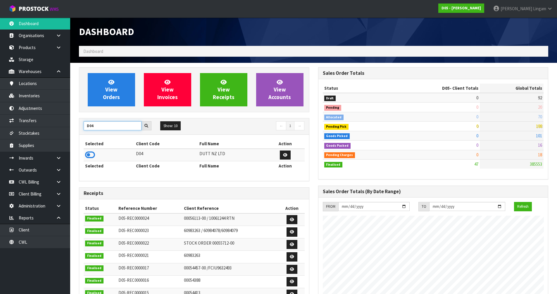
type input "D04"
drag, startPoint x: 85, startPoint y: 158, endPoint x: 89, endPoint y: 157, distance: 4.9
click at [85, 158] on td at bounding box center [109, 155] width 51 height 13
click at [89, 157] on icon at bounding box center [90, 155] width 10 height 9
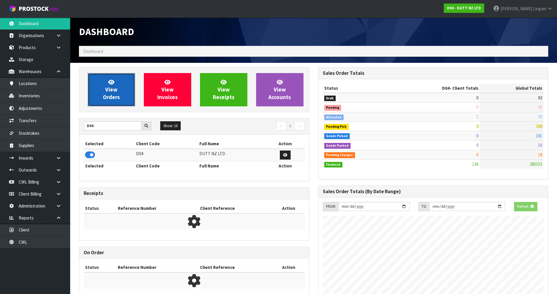
click at [104, 101] on link "View Orders" at bounding box center [111, 89] width 47 height 33
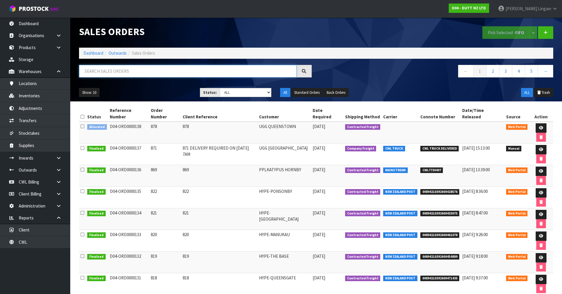
click at [156, 71] on input "text" at bounding box center [187, 71] width 217 height 13
paste input "CWL7725013"
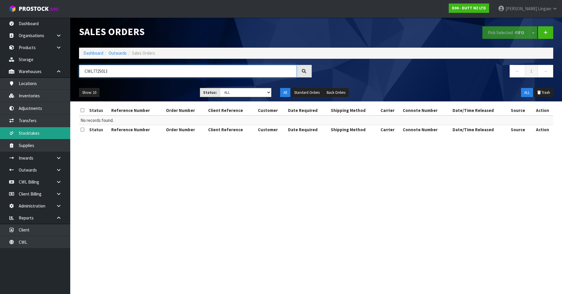
type input "CWL7725013"
click at [90, 52] on link "Dashboard" at bounding box center [93, 53] width 20 height 6
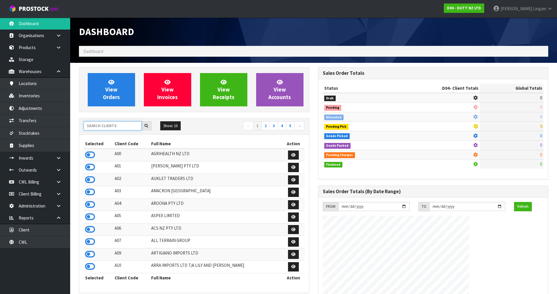
click at [99, 127] on input "text" at bounding box center [113, 125] width 58 height 9
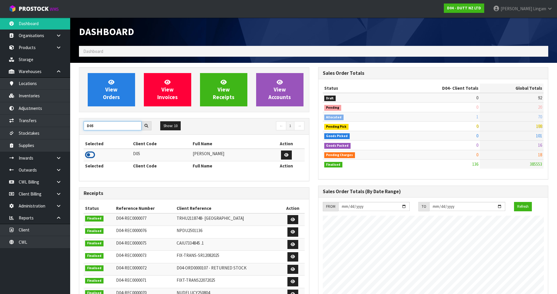
type input "D05"
click at [88, 154] on icon at bounding box center [90, 155] width 10 height 9
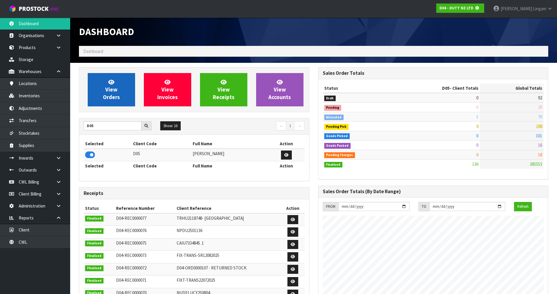
scroll to position [292102, 292227]
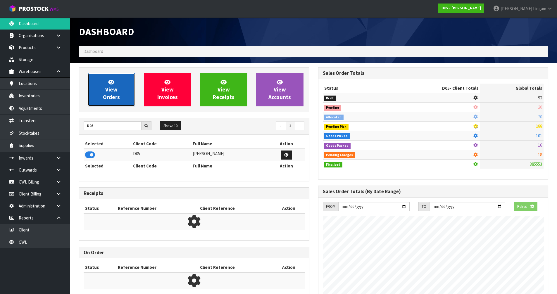
click at [102, 104] on link "View Orders" at bounding box center [111, 89] width 47 height 33
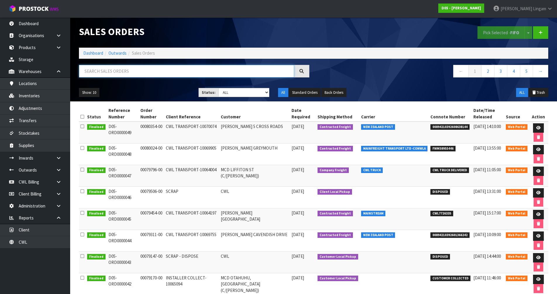
click at [112, 73] on input "text" at bounding box center [186, 71] width 215 height 13
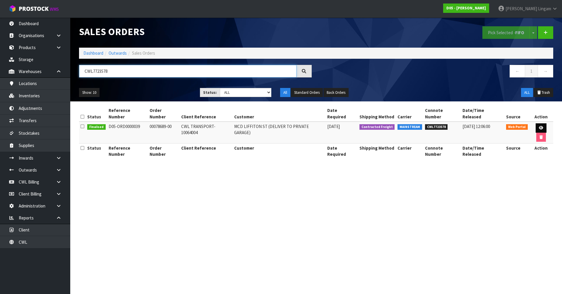
type input "CWL7723578"
click at [538, 126] on icon at bounding box center [540, 128] width 4 height 4
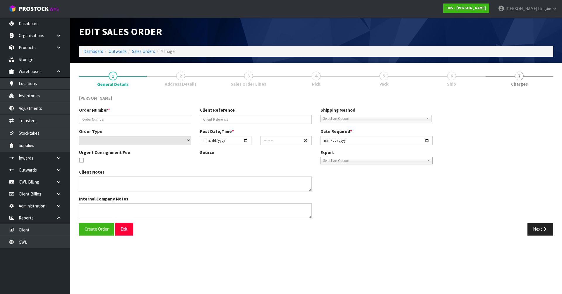
type input "00078689-00"
type input "CWL TRANSPORT-10064004"
select select "number:0"
type input "[DATE]"
type input "10:02:00.000"
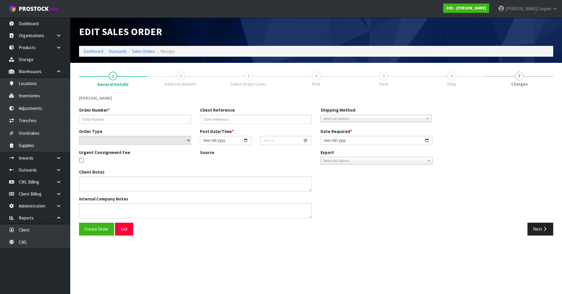
type input "[DATE]"
type textarea "DELIVERY TO PRIVATE GARAGE - CALL [PERSON_NAME] [PHONE_NUMBER] PRIOR SO HE CAN …"
type textarea "I AM TRYING TO FIND OUT WHERE THESE SCREENS ARE. I HAVE SENT EMAILS BASE RATE O…"
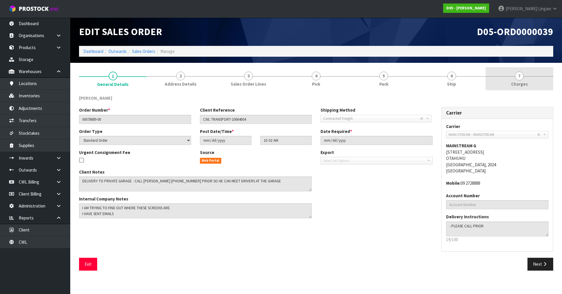
click at [513, 86] on span "Charges" at bounding box center [519, 84] width 17 height 6
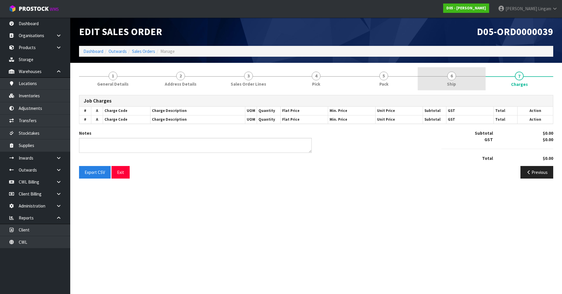
click at [467, 84] on link "6 Ship" at bounding box center [451, 78] width 68 height 23
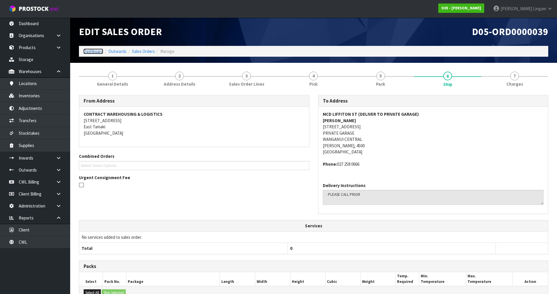
click at [89, 51] on link "Dashboard" at bounding box center [93, 52] width 20 height 6
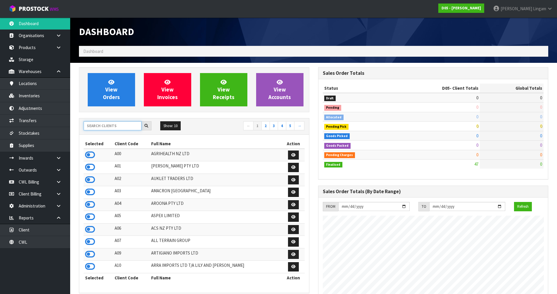
click at [97, 128] on input "text" at bounding box center [113, 125] width 58 height 9
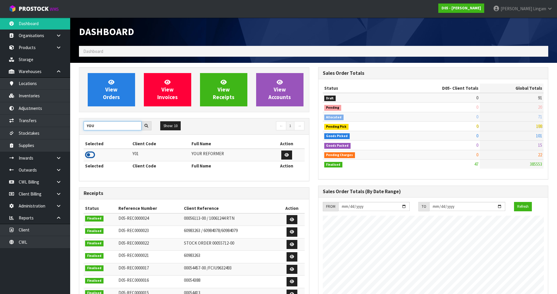
type input "YOU"
click at [91, 154] on icon at bounding box center [90, 155] width 10 height 9
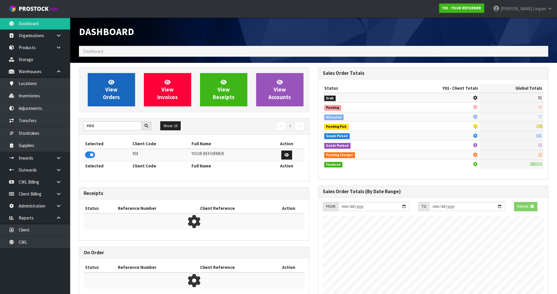
scroll to position [365, 239]
click at [118, 95] on span "View Orders" at bounding box center [111, 90] width 17 height 22
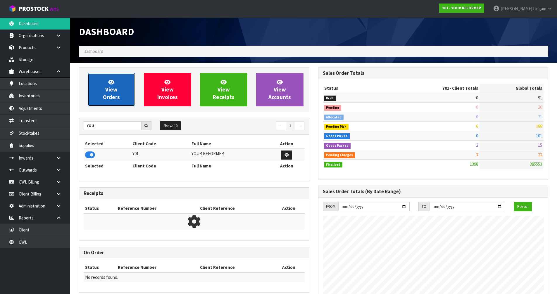
scroll to position [414, 239]
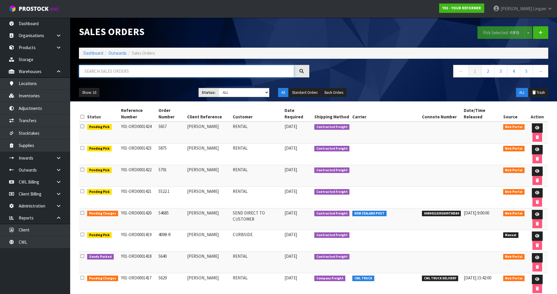
click at [148, 75] on input "text" at bounding box center [186, 71] width 215 height 13
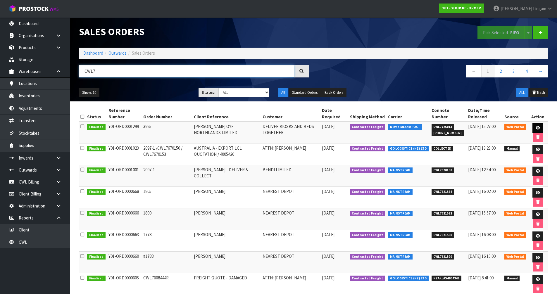
type input "CWL7"
click at [536, 129] on icon at bounding box center [538, 128] width 4 height 4
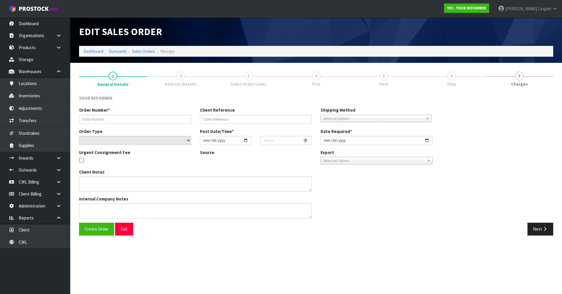
type input "3995"
type input "[PERSON_NAME] OYF NORTHLANDS LIMITED"
select select "number:0"
type input "[DATE]"
type input "21:36:00.000"
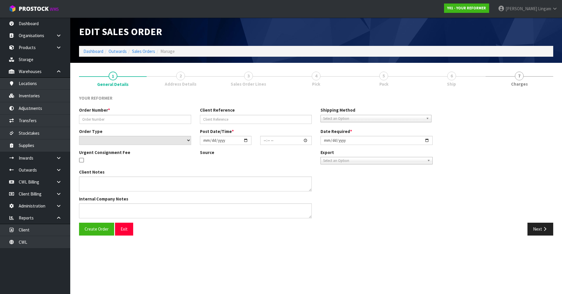
type input "[DATE]"
type textarea "REFORMERS TO ARRIVE TO NZ 7/SEP BEFORE 8AM OR AFTER 6PM (THURS, FRI AND SAT IS …"
type textarea "FREIGHT QUOTE WILL BE AS FOLLOWS. AKL / CHH FREIGHT CHARGE: $1083.72 + HIAB CHA…"
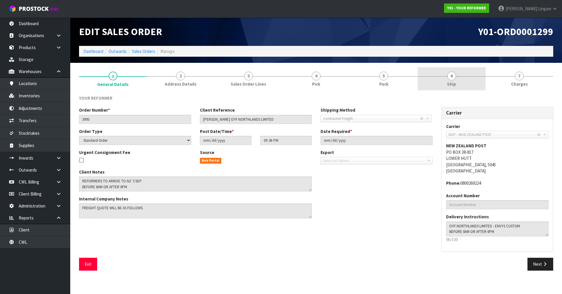
click at [463, 84] on link "6 Ship" at bounding box center [451, 78] width 68 height 23
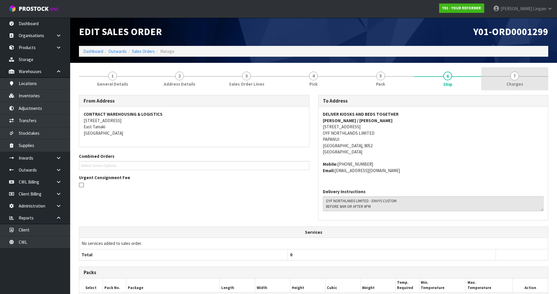
click at [540, 84] on link "7 [GEOGRAPHIC_DATA]" at bounding box center [514, 78] width 67 height 23
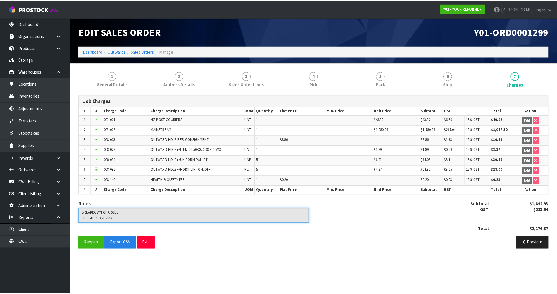
scroll to position [11, 0]
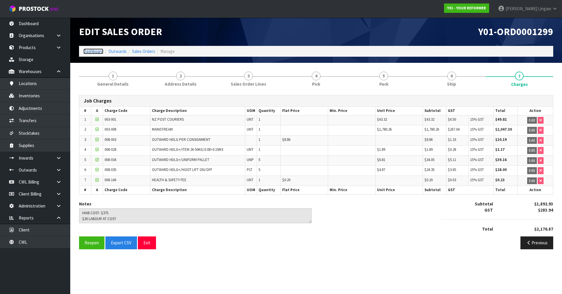
click at [92, 51] on link "Dashboard" at bounding box center [93, 52] width 20 height 6
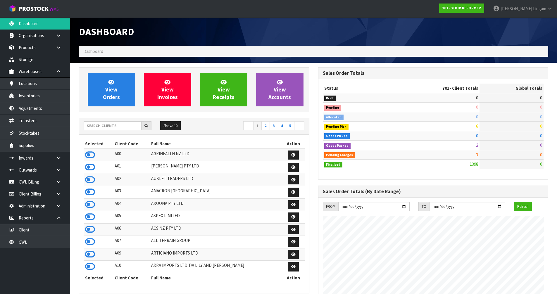
scroll to position [414, 239]
click at [98, 125] on input "text" at bounding box center [113, 125] width 58 height 9
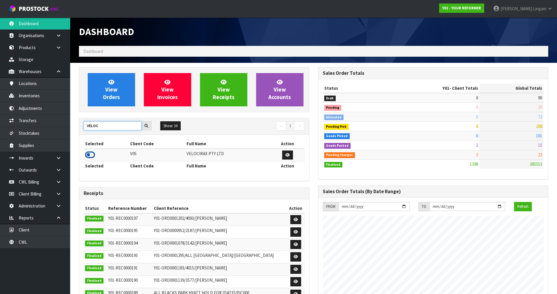
type input "VELOC"
click at [91, 155] on icon at bounding box center [90, 155] width 10 height 9
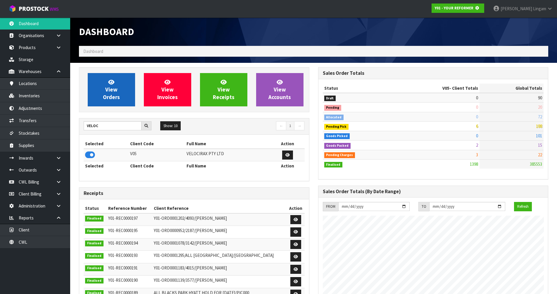
scroll to position [292102, 292227]
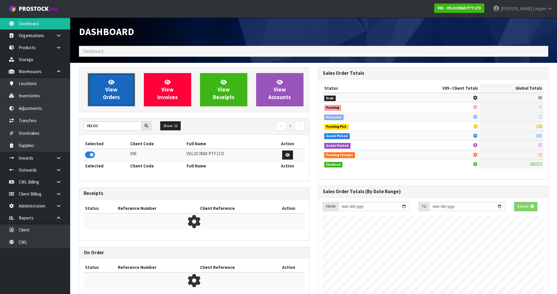
click at [101, 96] on link "View Orders" at bounding box center [111, 89] width 47 height 33
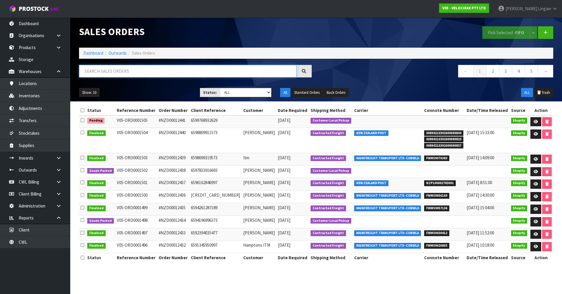
click at [163, 74] on input "text" at bounding box center [187, 71] width 217 height 13
paste input "FWM58983822"
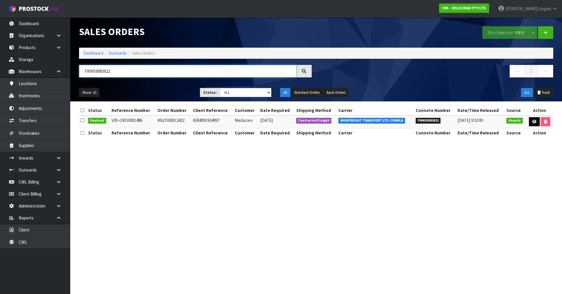
type input "FWM58983822"
click at [532, 121] on icon at bounding box center [534, 122] width 4 height 4
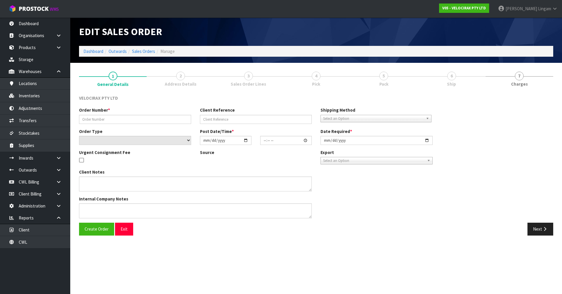
type input "#NZD00012422"
type input "6584091934997"
select select "number:0"
type input "[DATE]"
type input "18:38:09.000"
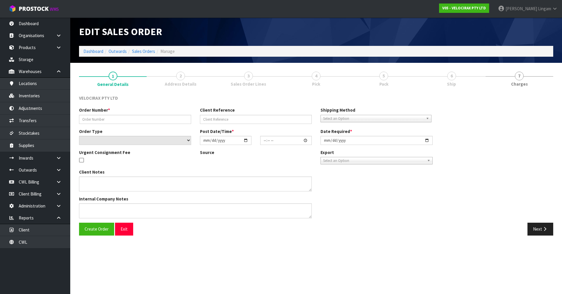
type input "[DATE]"
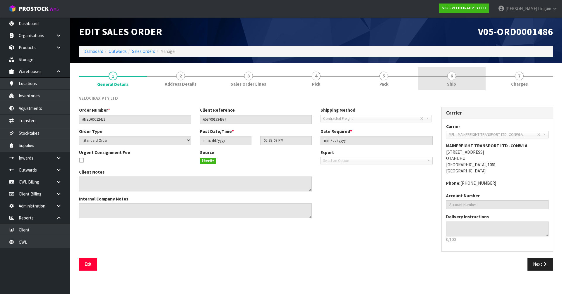
click at [465, 83] on link "6 Ship" at bounding box center [451, 78] width 68 height 23
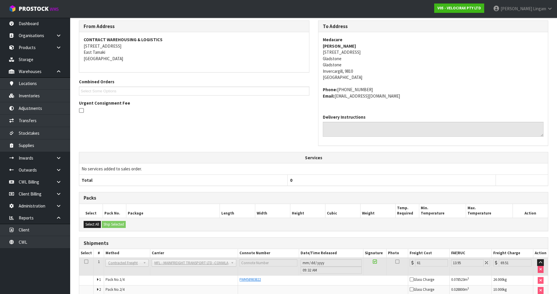
scroll to position [124, 0]
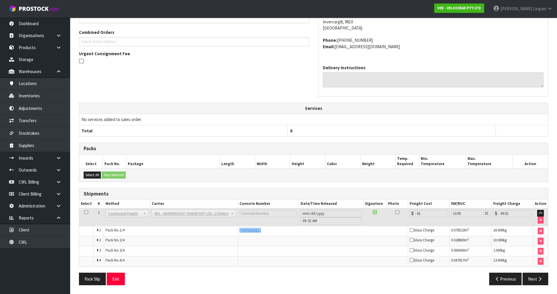
drag, startPoint x: 265, startPoint y: 230, endPoint x: 238, endPoint y: 232, distance: 26.7
click at [238, 232] on td "FWM58983822" at bounding box center [323, 231] width 170 height 10
copy span "FWM58983822"
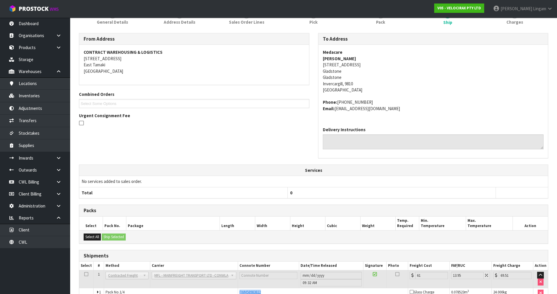
scroll to position [0, 0]
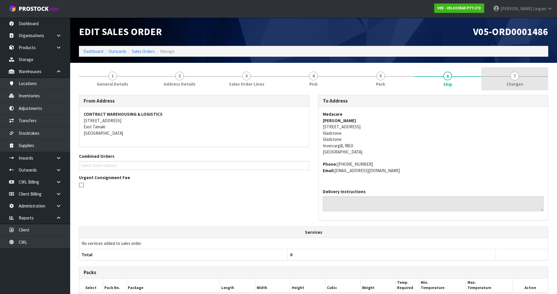
click at [522, 79] on link "7 [GEOGRAPHIC_DATA]" at bounding box center [514, 78] width 67 height 23
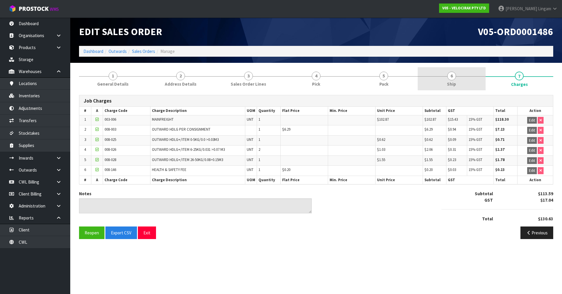
click at [443, 86] on link "6 Ship" at bounding box center [451, 78] width 68 height 23
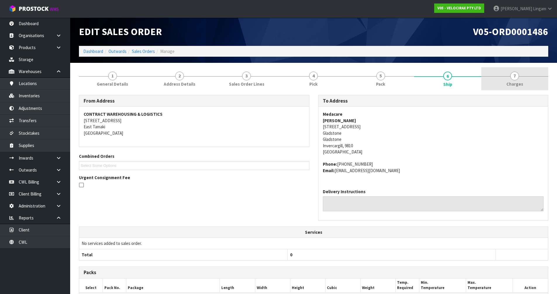
click at [520, 82] on span "Charges" at bounding box center [515, 84] width 17 height 6
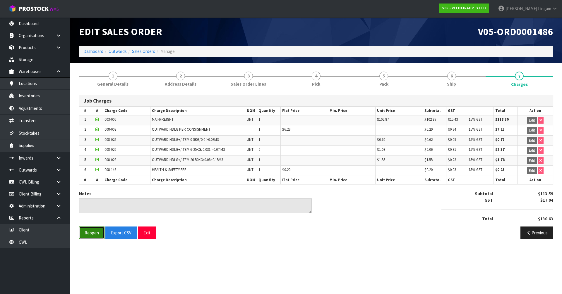
click at [89, 237] on button "Reopen" at bounding box center [91, 233] width 25 height 13
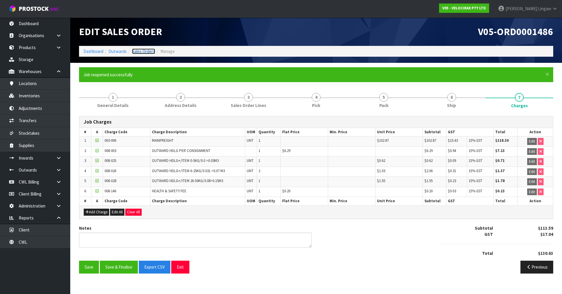
click at [149, 51] on link "Sales Orders" at bounding box center [143, 52] width 23 height 6
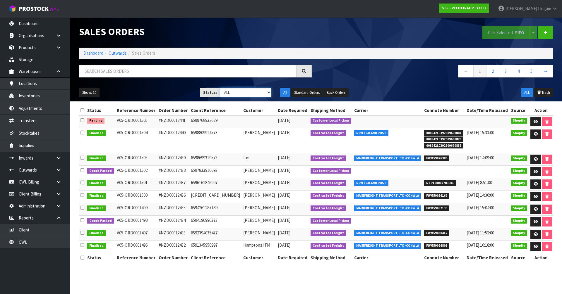
click at [256, 92] on select "Draft Pending Allocated Pending Pick Goods Picked Goods Packed Pending Charges …" at bounding box center [246, 92] width 52 height 9
select select "string:6"
click at [220, 88] on select "Draft Pending Allocated Pending Pick Goods Picked Goods Packed Pending Charges …" at bounding box center [246, 92] width 52 height 9
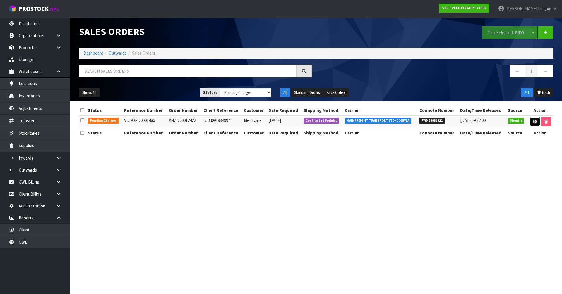
click at [533, 120] on icon at bounding box center [534, 122] width 4 height 4
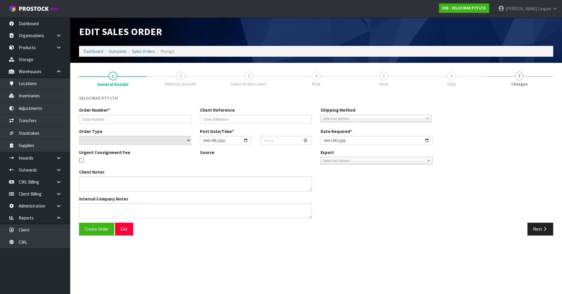
type input "#NZD00012422"
type input "6584091934997"
select select "number:0"
type input "[DATE]"
type input "18:38:09.000"
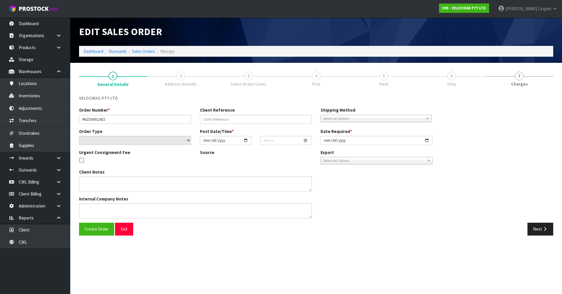
type input "[DATE]"
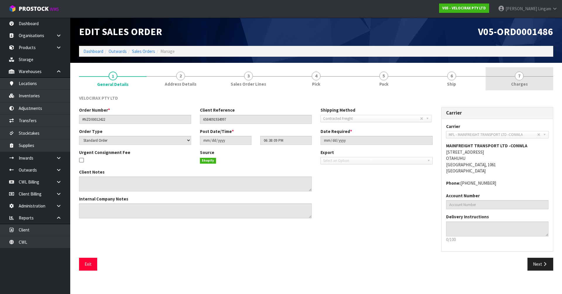
click at [532, 82] on link "7 [GEOGRAPHIC_DATA]" at bounding box center [519, 78] width 68 height 23
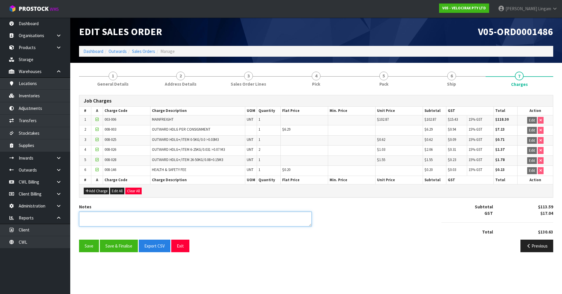
click at [99, 219] on textarea at bounding box center [195, 219] width 233 height 15
type textarea "ADDING RESIDENTIAL DELIVERY FEE"
click at [100, 193] on button "Add Charge" at bounding box center [96, 191] width 25 height 7
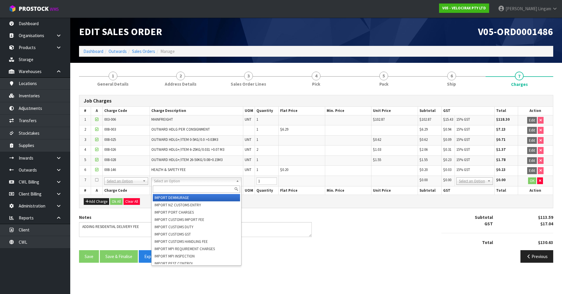
click at [157, 188] on input "text" at bounding box center [196, 189] width 87 height 7
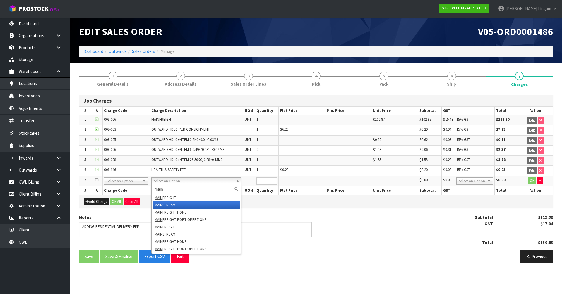
type input "main"
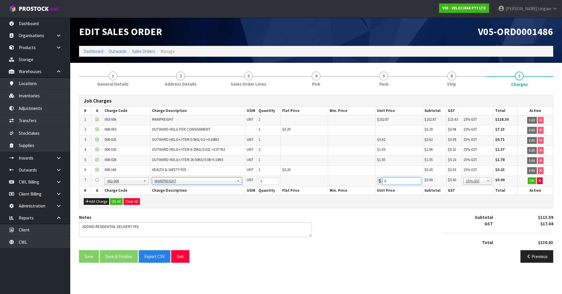
drag, startPoint x: 390, startPoint y: 181, endPoint x: 381, endPoint y: 181, distance: 9.1
click at [381, 181] on div "0" at bounding box center [399, 181] width 44 height 7
type input "51.80"
click at [114, 204] on button "Ok All" at bounding box center [116, 201] width 13 height 7
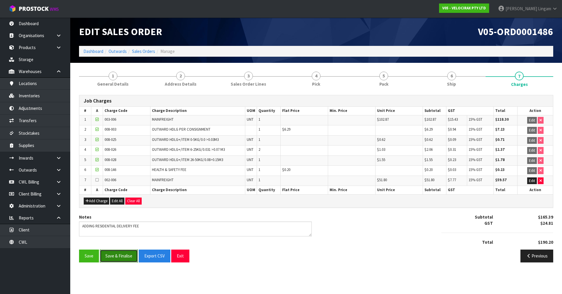
click at [115, 257] on button "Save & Finalise" at bounding box center [119, 256] width 38 height 13
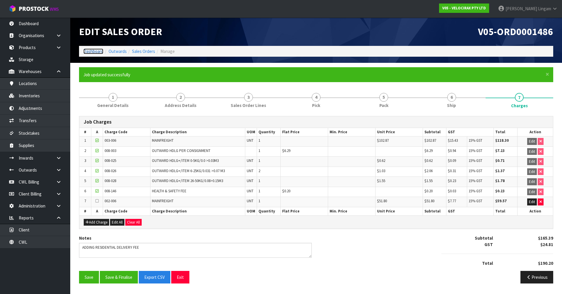
click at [92, 52] on link "Dashboard" at bounding box center [93, 52] width 20 height 6
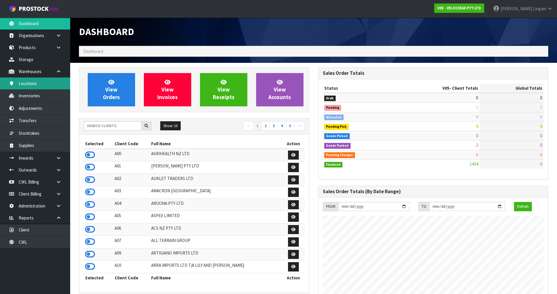
scroll to position [456, 239]
click at [132, 127] on input "text" at bounding box center [113, 125] width 58 height 9
click at [128, 126] on input "text" at bounding box center [113, 125] width 58 height 9
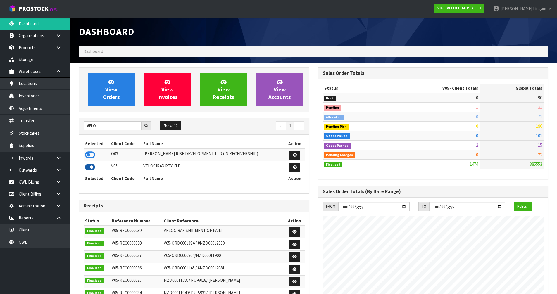
click at [87, 169] on icon at bounding box center [90, 167] width 10 height 9
drag, startPoint x: 97, startPoint y: 126, endPoint x: 72, endPoint y: 126, distance: 25.7
click at [72, 126] on section "View Orders View Invoices View Receipts View Accounts [GEOGRAPHIC_DATA] Show: 1…" at bounding box center [313, 295] width 487 height 465
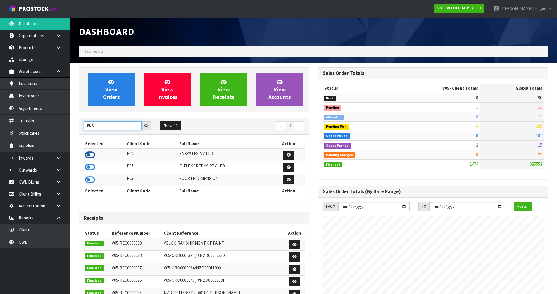
type input "ENS"
click at [90, 154] on icon at bounding box center [90, 155] width 10 height 9
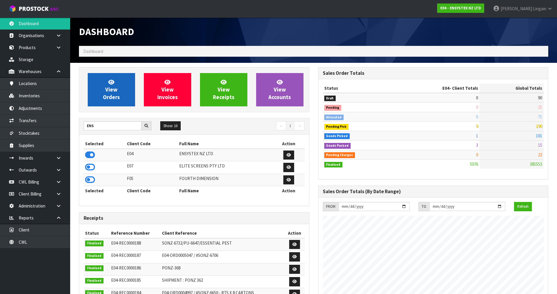
scroll to position [443, 239]
click at [109, 102] on link "View Orders" at bounding box center [111, 89] width 47 height 33
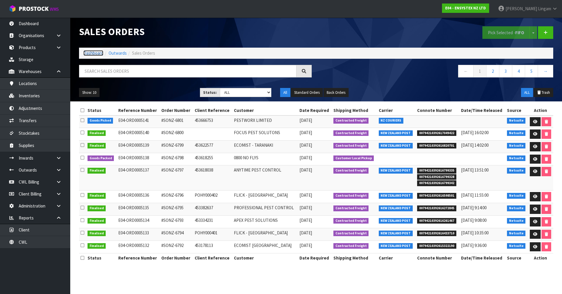
click at [95, 54] on link "Dashboard" at bounding box center [93, 53] width 20 height 6
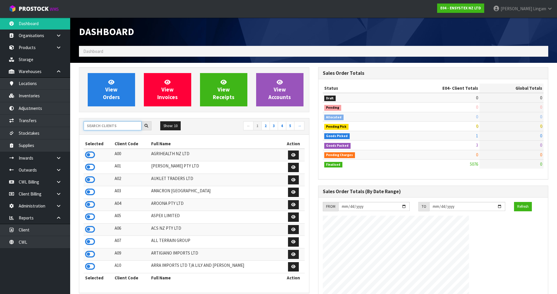
click at [105, 128] on input "text" at bounding box center [113, 125] width 58 height 9
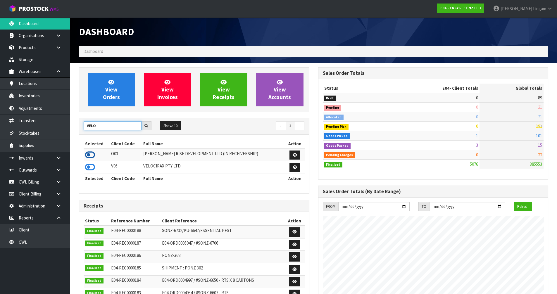
type input "VELO"
click at [92, 156] on icon at bounding box center [90, 155] width 10 height 9
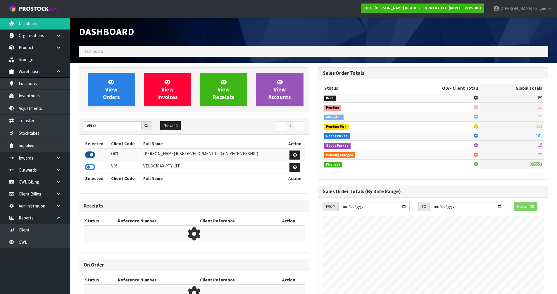
scroll to position [292102, 292227]
click at [90, 164] on icon at bounding box center [90, 167] width 10 height 9
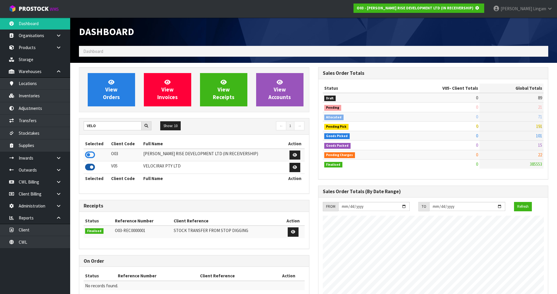
scroll to position [365, 239]
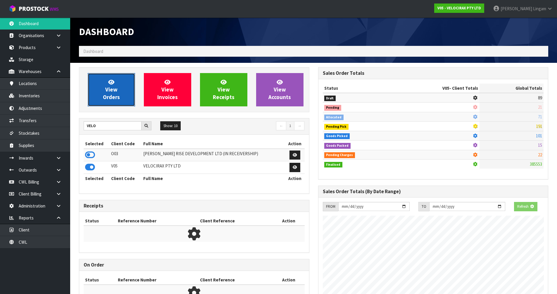
click at [116, 85] on link "View Orders" at bounding box center [111, 89] width 47 height 33
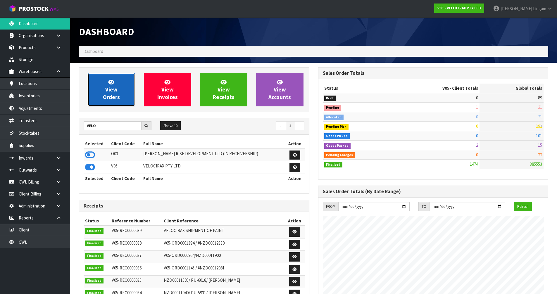
scroll to position [456, 239]
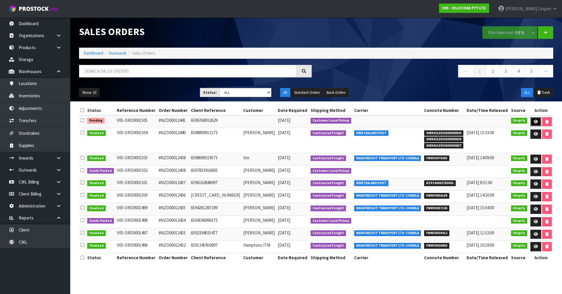
click at [531, 120] on link at bounding box center [535, 121] width 11 height 9
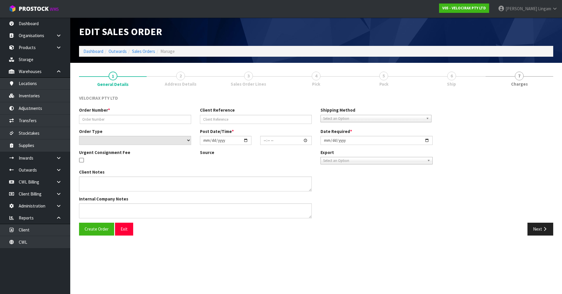
type input "#NZD00012441"
type input "6599768932629"
select select "number:1"
type input "[DATE]"
type input "05:45:50.000"
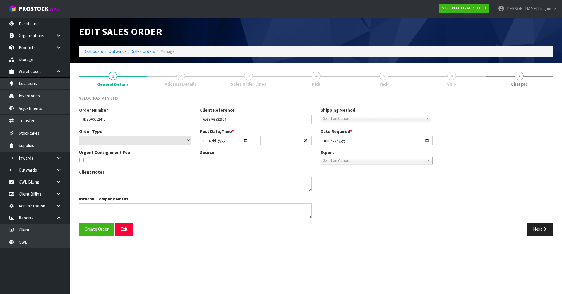
type input "[DATE]"
type textarea "VelociRAX employee will be picking this order up on [DATE]."
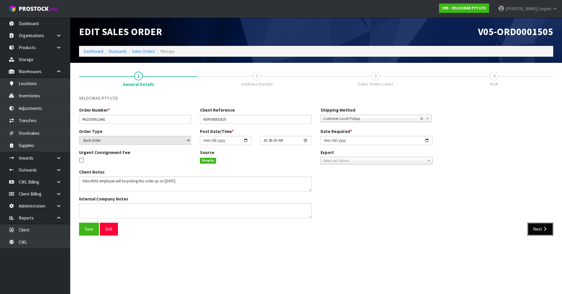
click at [541, 231] on button "Next" at bounding box center [540, 229] width 26 height 13
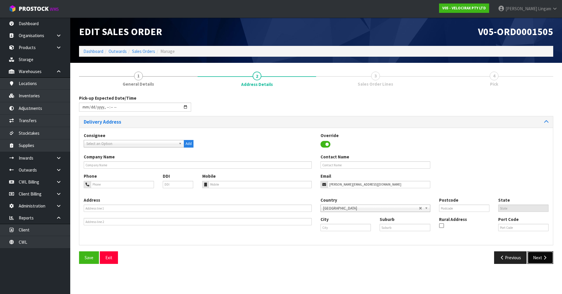
click at [536, 256] on button "Next" at bounding box center [540, 258] width 26 height 13
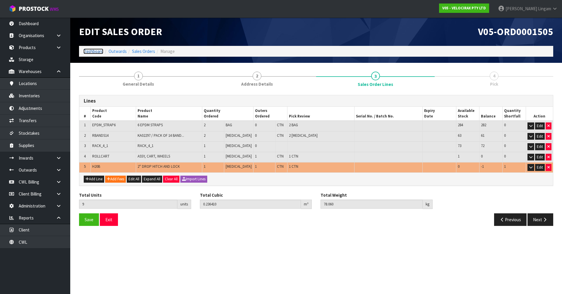
click at [89, 51] on link "Dashboard" at bounding box center [93, 52] width 20 height 6
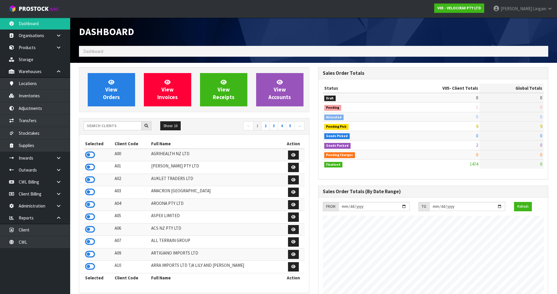
scroll to position [456, 239]
click at [107, 125] on input "text" at bounding box center [113, 125] width 58 height 9
click at [128, 128] on input "text" at bounding box center [113, 125] width 58 height 9
